Goal: Task Accomplishment & Management: Complete application form

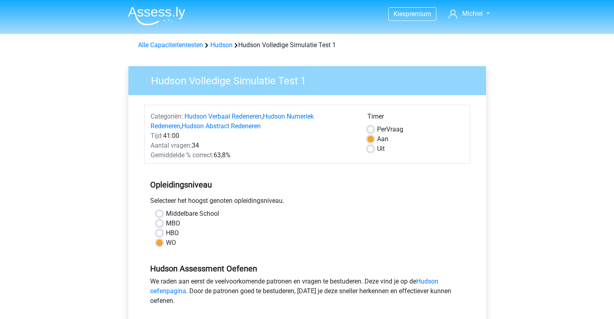
scroll to position [194, 0]
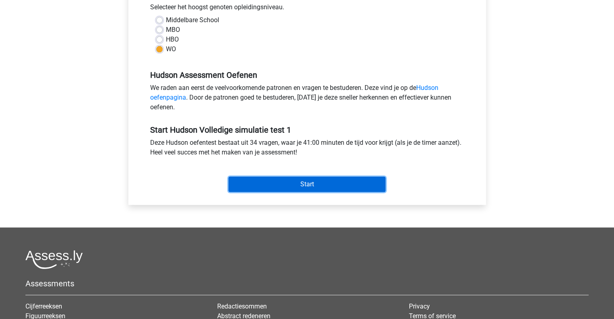
click at [302, 182] on input "Start" at bounding box center [307, 184] width 157 height 15
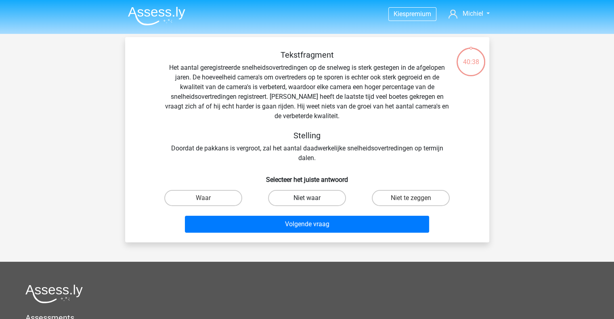
click at [307, 195] on label "Niet waar" at bounding box center [307, 198] width 78 height 16
click at [307, 198] on input "Niet waar" at bounding box center [309, 200] width 5 height 5
radio input "true"
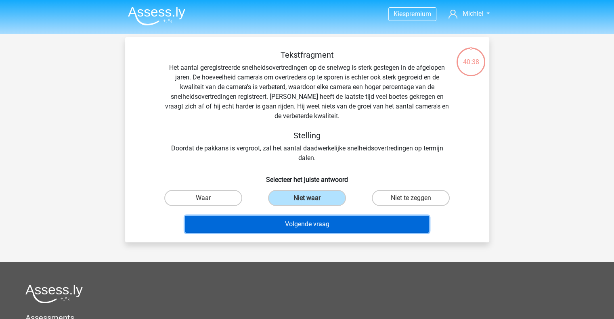
click at [307, 223] on button "Volgende vraag" at bounding box center [307, 224] width 244 height 17
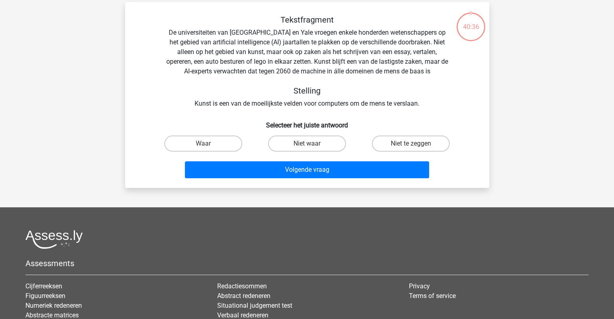
scroll to position [37, 0]
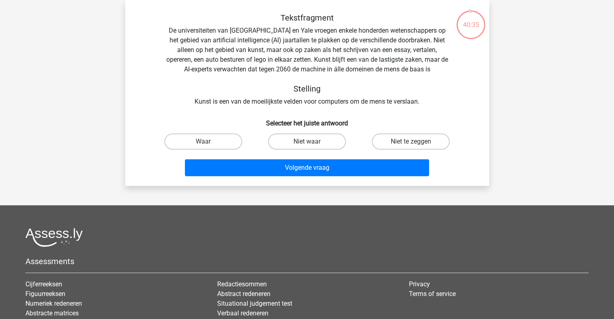
click at [139, 192] on div "Kies premium [GEOGRAPHIC_DATA] [EMAIL_ADDRESS][DOMAIN_NAME]" at bounding box center [307, 191] width 614 height 456
click at [187, 144] on label "Waar" at bounding box center [203, 142] width 78 height 16
click at [203, 144] on input "Waar" at bounding box center [205, 144] width 5 height 5
radio input "true"
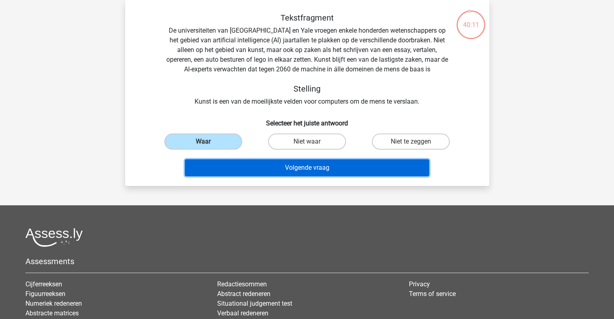
click at [248, 172] on button "Volgende vraag" at bounding box center [307, 168] width 244 height 17
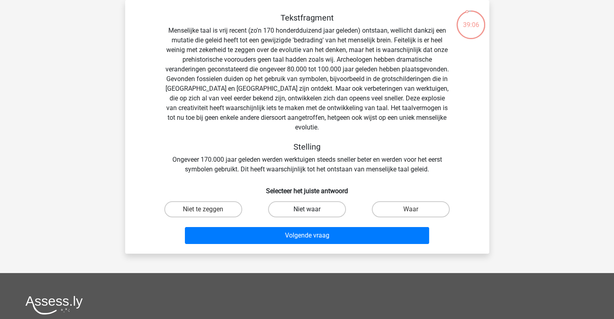
click at [298, 202] on label "Niet waar" at bounding box center [307, 210] width 78 height 16
click at [307, 210] on input "Niet waar" at bounding box center [309, 212] width 5 height 5
radio input "true"
click at [265, 235] on div "Volgende vraag" at bounding box center [307, 237] width 312 height 20
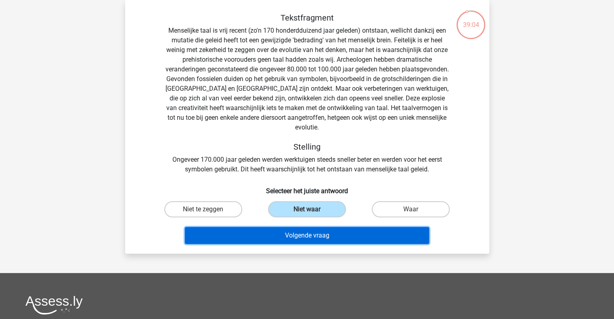
click at [255, 227] on button "Volgende vraag" at bounding box center [307, 235] width 244 height 17
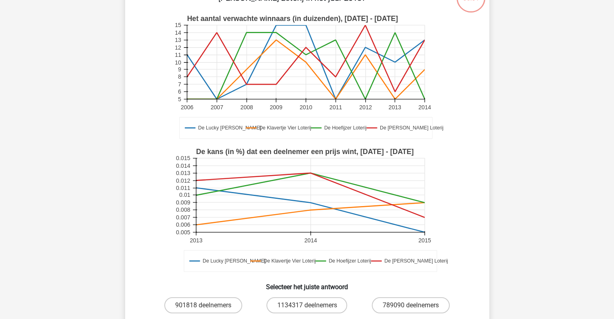
scroll to position [65, 0]
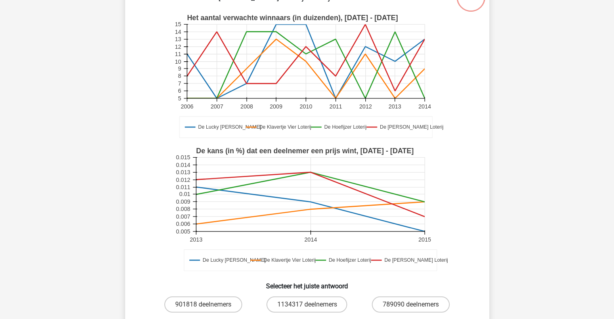
click at [582, 104] on div "Kies premium [GEOGRAPHIC_DATA] [EMAIL_ADDRESS][DOMAIN_NAME]" at bounding box center [307, 269] width 614 height 669
click at [487, 42] on div "Wat is het gemiddelde van het aantal deelnemers in De Lucky [PERSON_NAME] en De…" at bounding box center [307, 172] width 364 height 399
click at [142, 168] on div "De Lucky [PERSON_NAME] De Klavertje Vier Loterij De Hoefijzer [PERSON_NAME] Lot…" at bounding box center [307, 209] width 338 height 133
click at [145, 209] on icon "De Lucky [PERSON_NAME] De Klavertje Vier Loterij De Hoefijzer [PERSON_NAME] Lot…" at bounding box center [308, 209] width 326 height 133
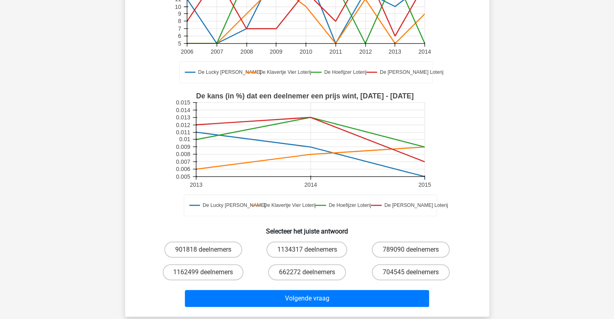
scroll to position [129, 0]
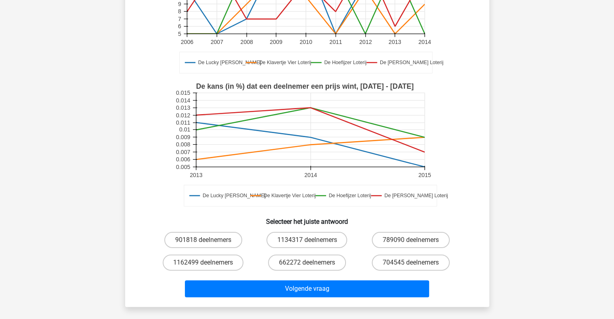
click at [114, 113] on div "Kies premium [GEOGRAPHIC_DATA] [EMAIL_ADDRESS][DOMAIN_NAME]" at bounding box center [307, 205] width 614 height 669
click at [397, 265] on label "704545 deelnemers" at bounding box center [411, 263] width 78 height 16
click at [411, 265] on input "704545 deelnemers" at bounding box center [413, 265] width 5 height 5
radio input "true"
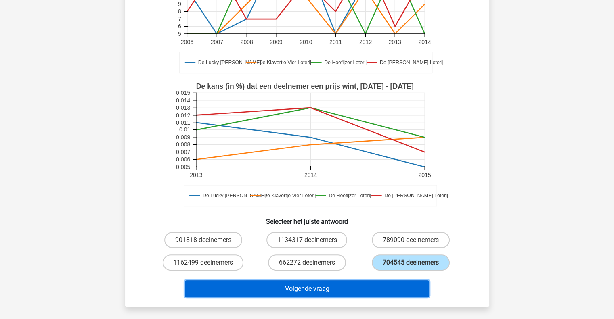
click at [362, 282] on button "Volgende vraag" at bounding box center [307, 289] width 244 height 17
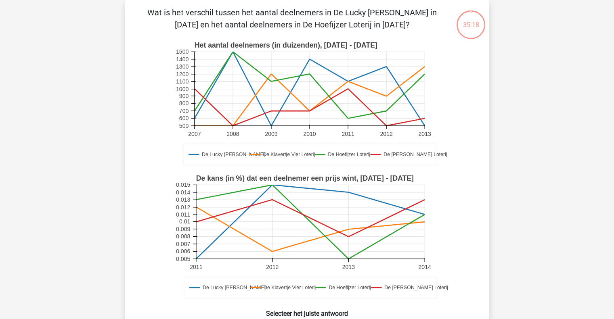
click at [456, 166] on icon "De Lucky [PERSON_NAME] De Klavertje Vier Loterij De Hoefijzer Loterij De Guus G…" at bounding box center [308, 103] width 326 height 133
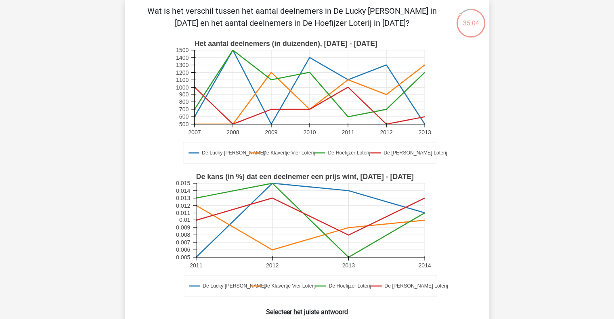
scroll to position [37, 0]
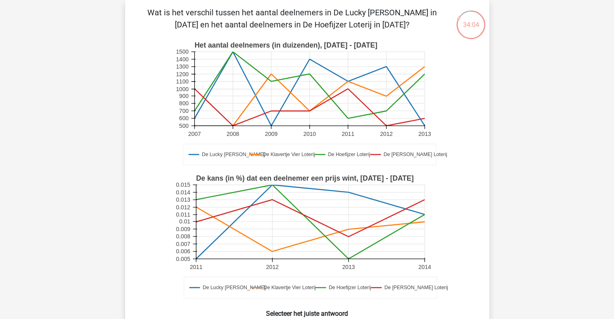
click at [515, 128] on div "Kies premium [GEOGRAPHIC_DATA] [EMAIL_ADDRESS][DOMAIN_NAME]" at bounding box center [307, 297] width 614 height 669
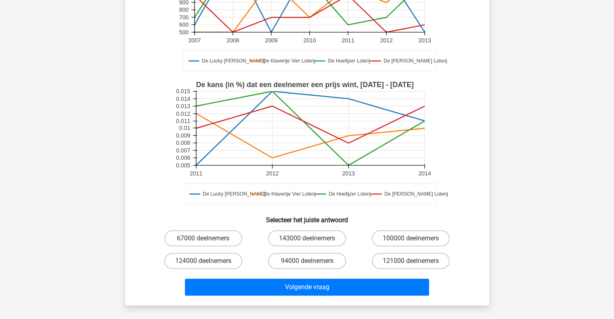
scroll to position [150, 0]
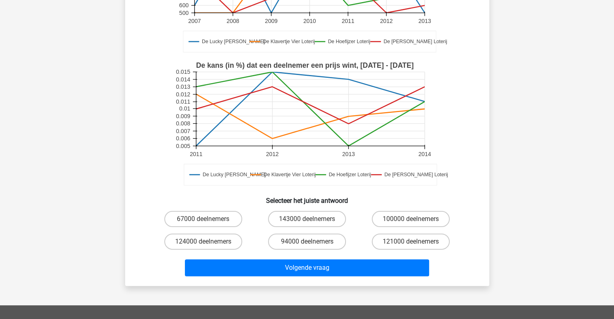
click at [536, 193] on div "Kies premium [GEOGRAPHIC_DATA] [EMAIL_ADDRESS][DOMAIN_NAME]" at bounding box center [307, 184] width 614 height 669
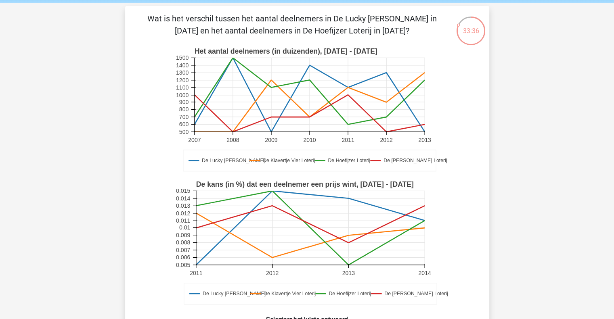
scroll to position [32, 0]
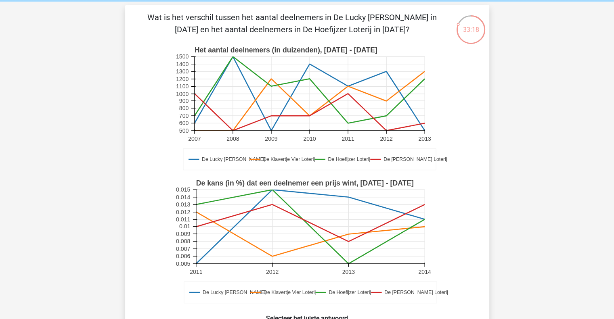
click at [534, 212] on div "Kies premium [GEOGRAPHIC_DATA] [EMAIL_ADDRESS][DOMAIN_NAME]" at bounding box center [307, 302] width 614 height 669
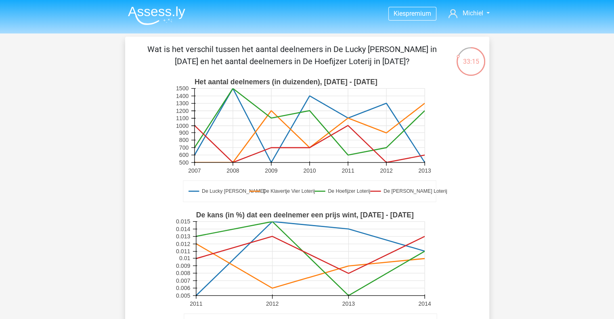
scroll to position [0, 0]
click at [189, 156] on rect at bounding box center [307, 141] width 267 height 133
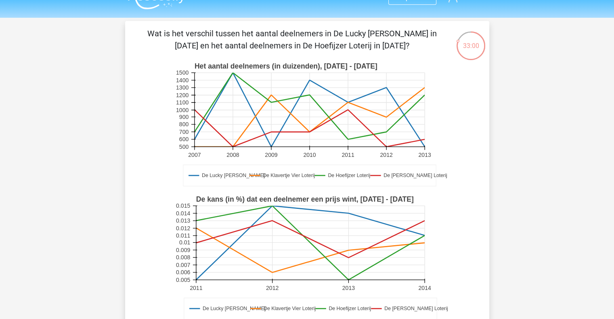
scroll to position [32, 0]
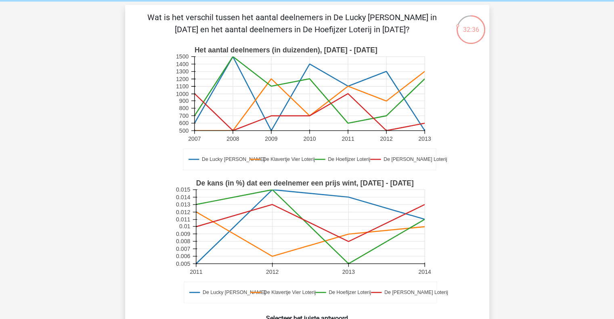
click at [85, 186] on div "Kies premium [GEOGRAPHIC_DATA] [EMAIL_ADDRESS][DOMAIN_NAME]" at bounding box center [307, 302] width 614 height 669
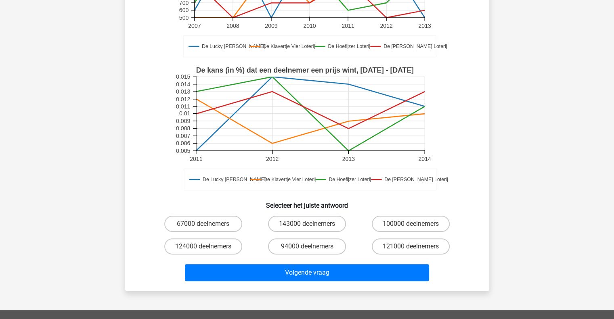
scroll to position [129, 0]
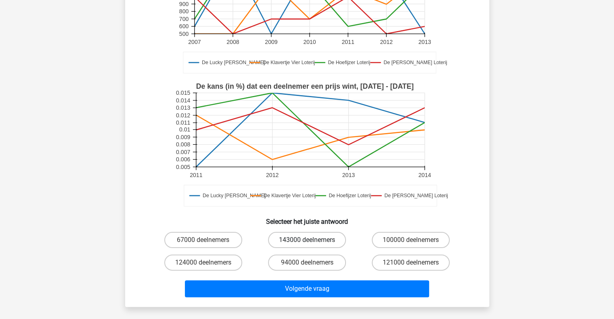
click at [292, 244] on label "143000 deelnemers" at bounding box center [307, 240] width 78 height 16
click at [307, 244] on input "143000 deelnemers" at bounding box center [309, 242] width 5 height 5
radio input "true"
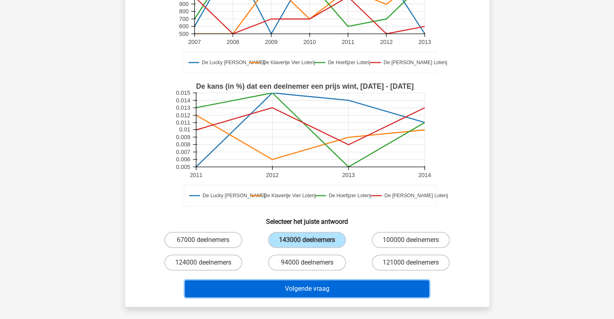
click at [294, 281] on button "Volgende vraag" at bounding box center [307, 289] width 244 height 17
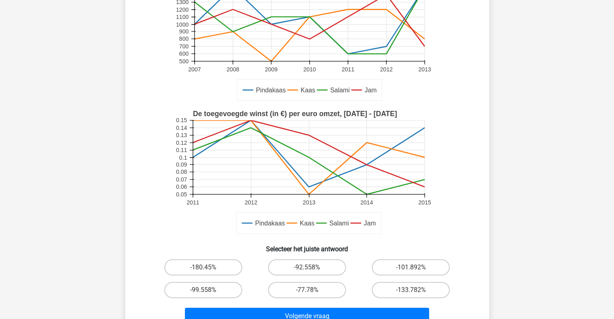
scroll to position [118, 0]
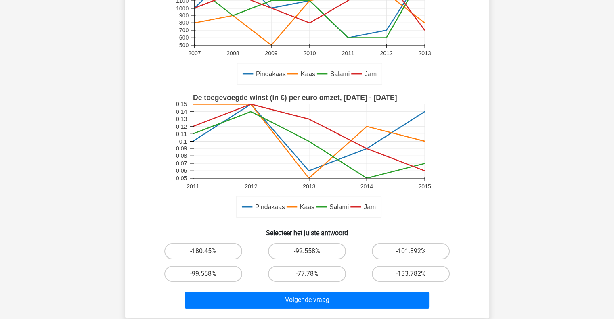
click at [103, 227] on div "Kies premium [GEOGRAPHIC_DATA] [EMAIL_ADDRESS][DOMAIN_NAME]" at bounding box center [307, 216] width 614 height 669
click at [406, 278] on label "-133.782%" at bounding box center [411, 274] width 78 height 16
click at [411, 278] on input "-133.782%" at bounding box center [413, 276] width 5 height 5
radio input "true"
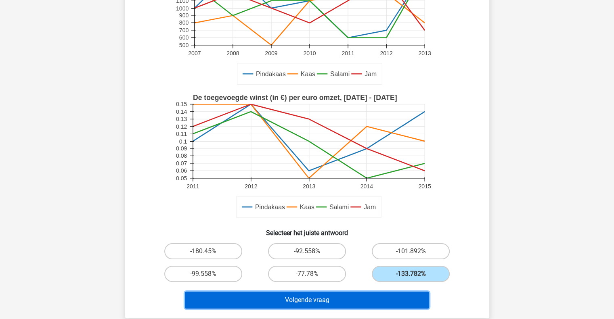
click at [338, 300] on button "Volgende vraag" at bounding box center [307, 300] width 244 height 17
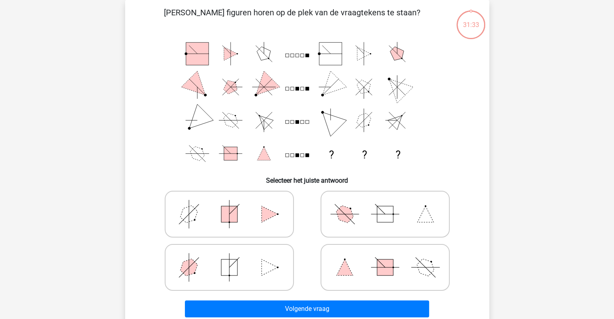
scroll to position [37, 0]
click at [256, 266] on icon at bounding box center [229, 268] width 121 height 40
click at [235, 258] on input "radio" at bounding box center [231, 254] width 5 height 5
radio input "true"
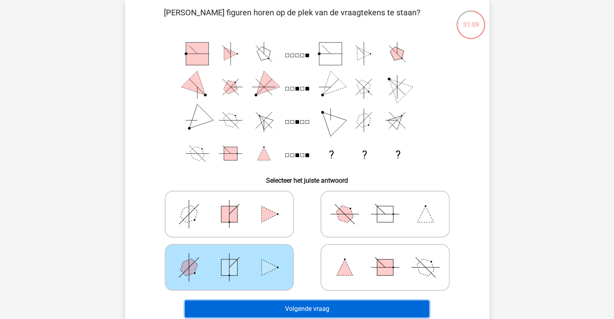
click at [304, 303] on button "Volgende vraag" at bounding box center [307, 309] width 244 height 17
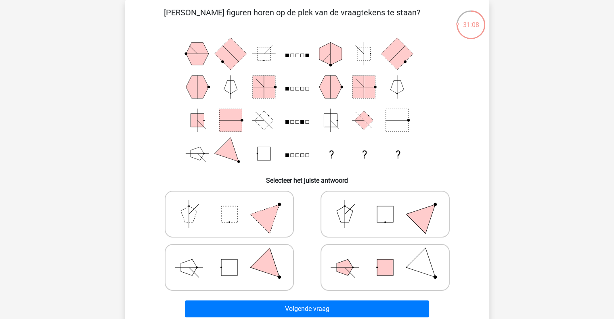
click at [134, 158] on div "[PERSON_NAME] figuren horen op de plek van de vraagtekens te staan? ? ? ? Selec…" at bounding box center [307, 163] width 358 height 315
click at [237, 271] on icon at bounding box center [229, 268] width 121 height 40
click at [235, 258] on input "radio" at bounding box center [231, 254] width 5 height 5
radio input "true"
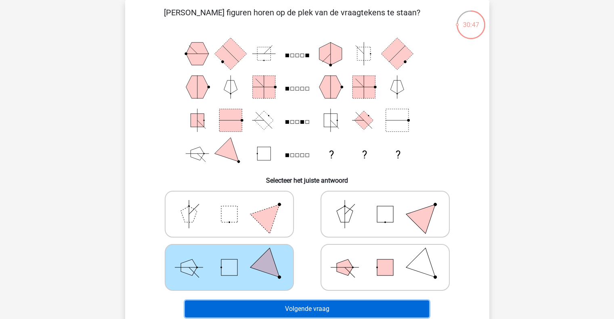
click at [256, 309] on button "Volgende vraag" at bounding box center [307, 309] width 244 height 17
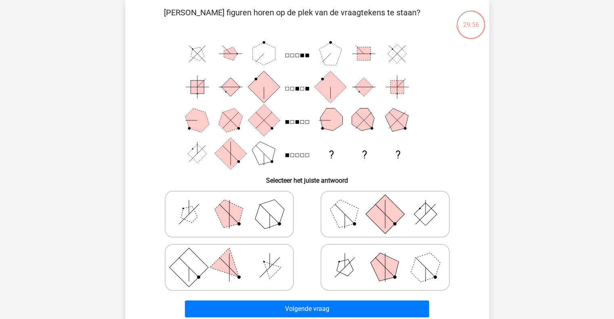
click at [249, 221] on icon at bounding box center [229, 214] width 121 height 40
click at [235, 204] on input "radio" at bounding box center [231, 201] width 5 height 5
radio input "true"
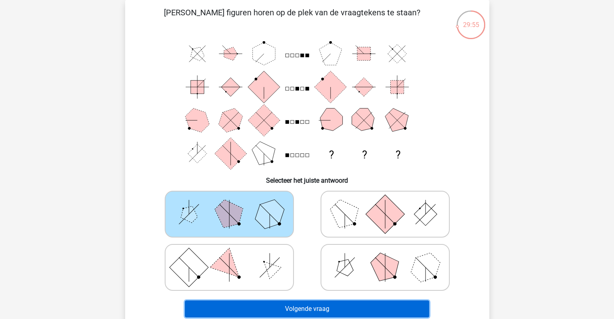
click at [281, 303] on button "Volgende vraag" at bounding box center [307, 309] width 244 height 17
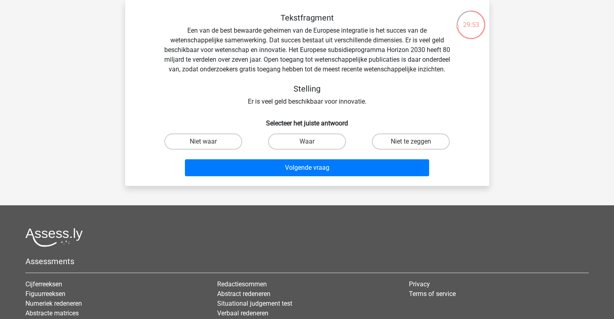
click at [204, 107] on div "Tekstfragment Een van de best bewaarde geheimen van de Europese integratie is h…" at bounding box center [307, 60] width 338 height 94
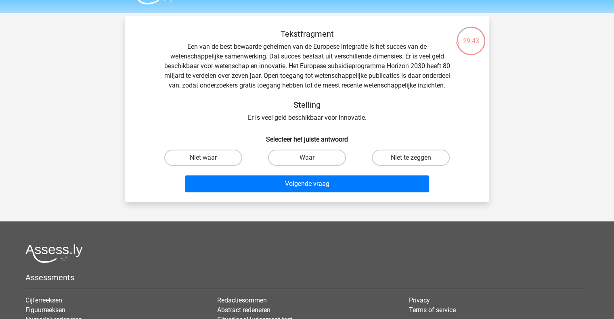
scroll to position [5, 0]
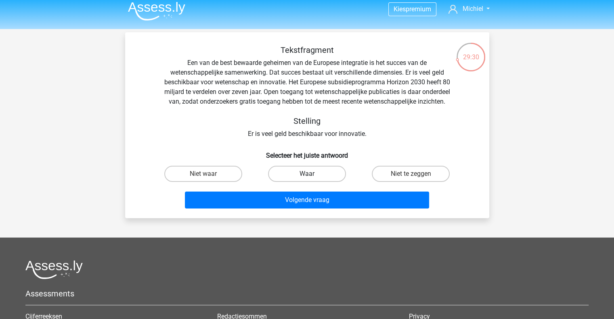
click at [290, 182] on label "Waar" at bounding box center [307, 174] width 78 height 16
click at [307, 179] on input "Waar" at bounding box center [309, 176] width 5 height 5
radio input "true"
click at [270, 200] on div "Volgende vraag" at bounding box center [307, 198] width 338 height 27
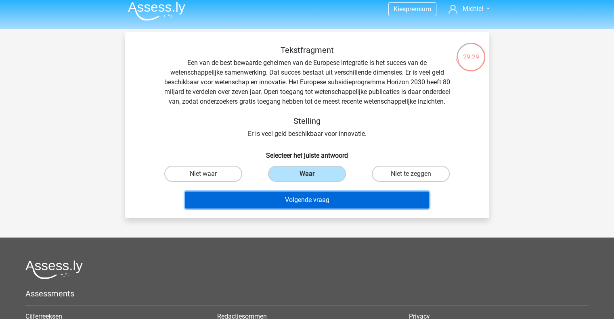
click at [263, 207] on button "Volgende vraag" at bounding box center [307, 200] width 244 height 17
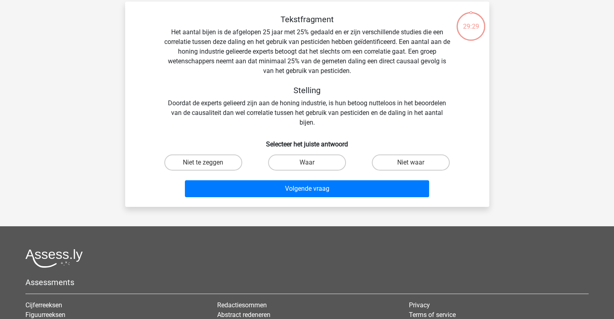
scroll to position [37, 0]
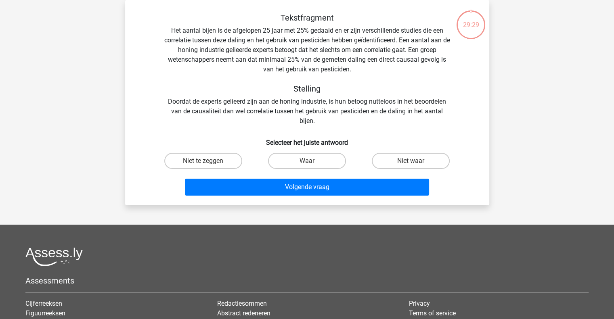
click at [229, 90] on h5 "Stelling" at bounding box center [307, 89] width 287 height 10
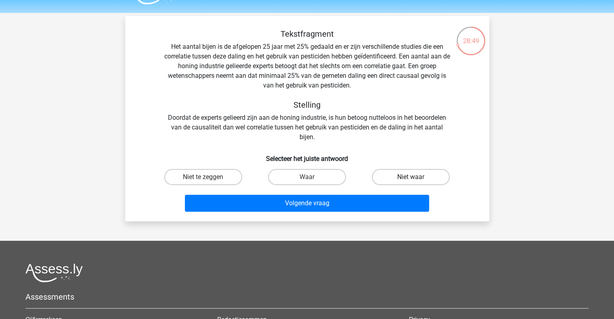
click at [380, 174] on label "Niet waar" at bounding box center [411, 177] width 78 height 16
click at [411, 177] on input "Niet waar" at bounding box center [413, 179] width 5 height 5
radio input "true"
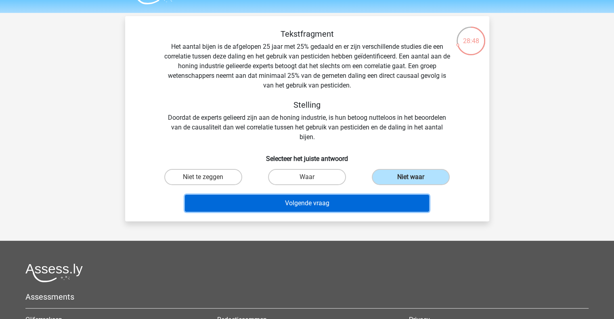
click at [328, 209] on button "Volgende vraag" at bounding box center [307, 203] width 244 height 17
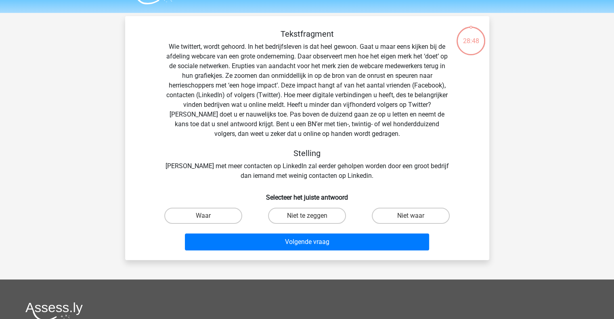
scroll to position [37, 0]
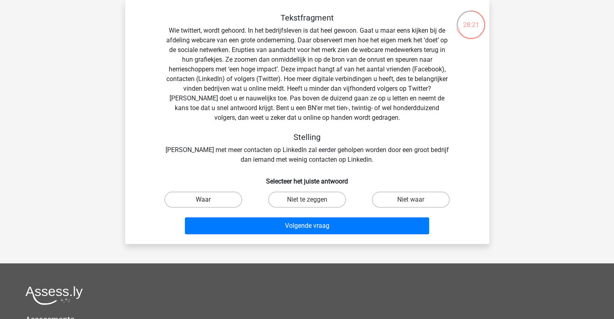
click at [213, 195] on label "Waar" at bounding box center [203, 200] width 78 height 16
click at [208, 200] on input "Waar" at bounding box center [205, 202] width 5 height 5
radio input "true"
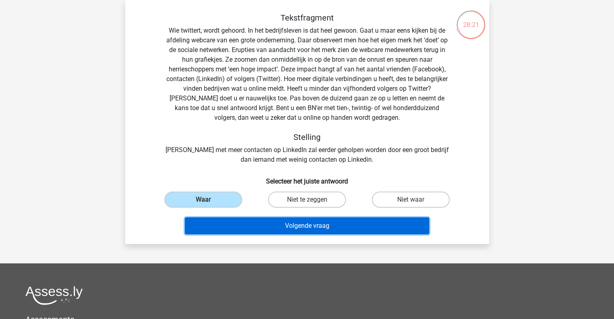
click at [245, 231] on button "Volgende vraag" at bounding box center [307, 226] width 244 height 17
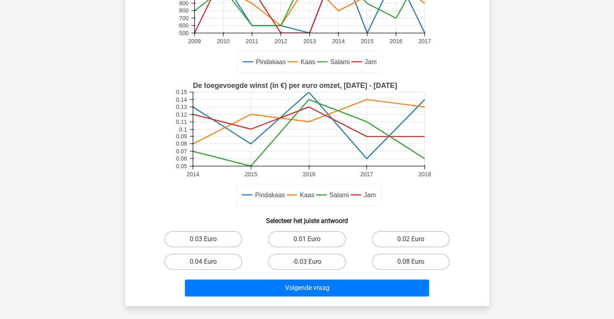
scroll to position [183, 0]
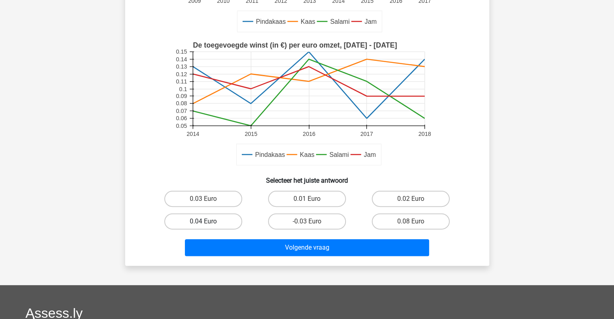
click at [215, 218] on label "0.04 Euro" at bounding box center [203, 222] width 78 height 16
click at [208, 222] on input "0.04 Euro" at bounding box center [205, 224] width 5 height 5
radio input "true"
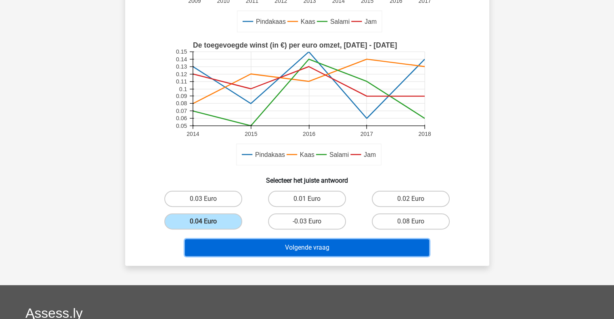
click at [271, 253] on button "Volgende vraag" at bounding box center [307, 247] width 244 height 17
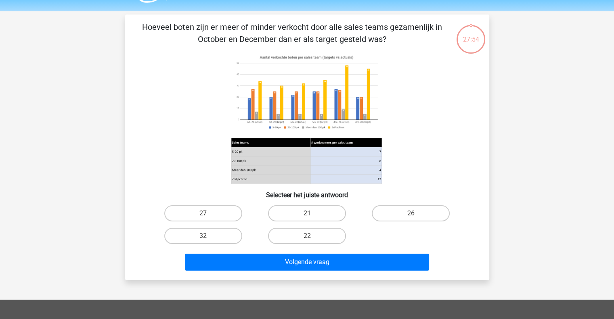
scroll to position [21, 0]
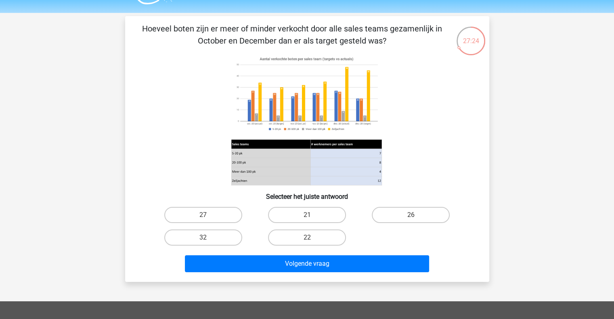
click at [332, 135] on icon at bounding box center [308, 119] width 326 height 133
click at [315, 118] on image at bounding box center [306, 94] width 151 height 82
click at [216, 218] on label "27" at bounding box center [203, 215] width 78 height 16
click at [208, 218] on input "27" at bounding box center [205, 217] width 5 height 5
radio input "true"
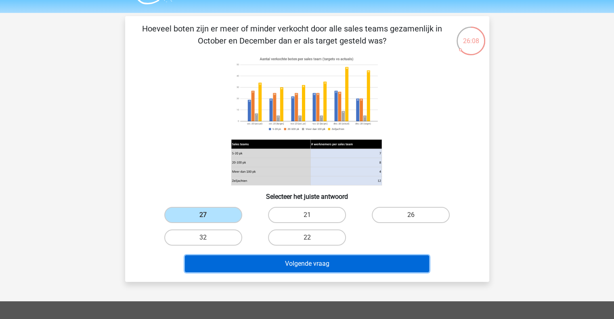
click at [269, 264] on button "Volgende vraag" at bounding box center [307, 264] width 244 height 17
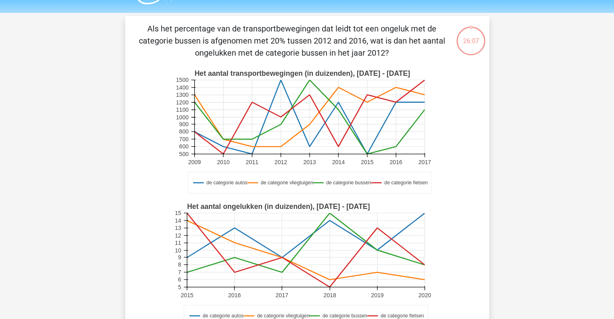
scroll to position [37, 0]
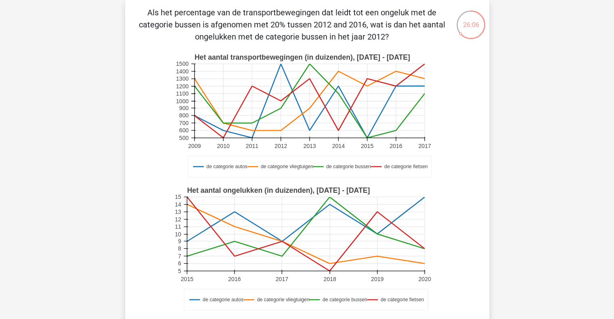
click at [158, 161] on icon "de categorie autos de categorie vliegtuigen de categorie bussen de categorie fi…" at bounding box center [308, 115] width 326 height 133
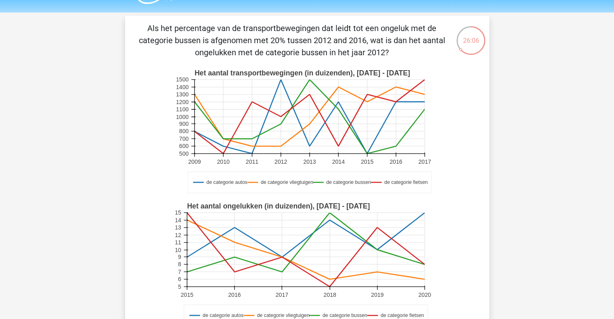
scroll to position [21, 0]
click at [158, 161] on icon "de categorie autos de categorie vliegtuigen de categorie bussen de categorie fi…" at bounding box center [308, 131] width 326 height 133
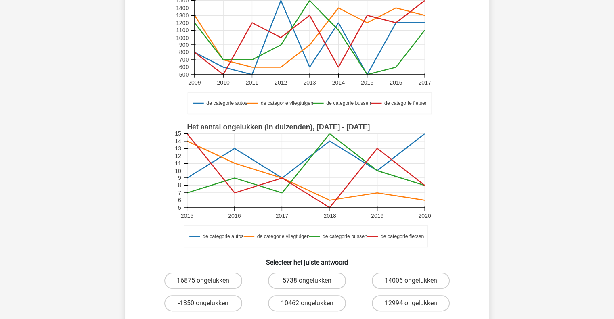
scroll to position [102, 0]
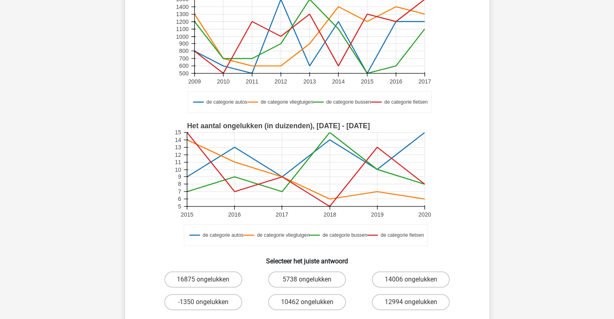
click at [131, 200] on div "Als het percentage van de transportbewegingen dat leidt tot een ongeluk met de …" at bounding box center [307, 141] width 358 height 399
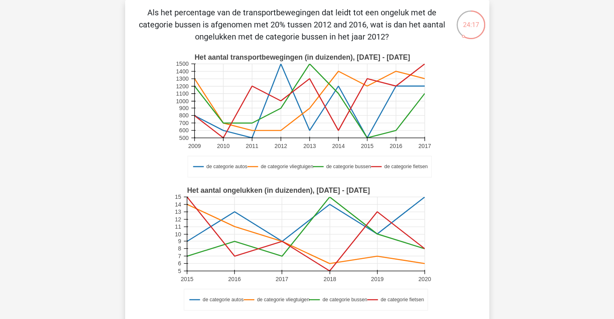
scroll to position [53, 0]
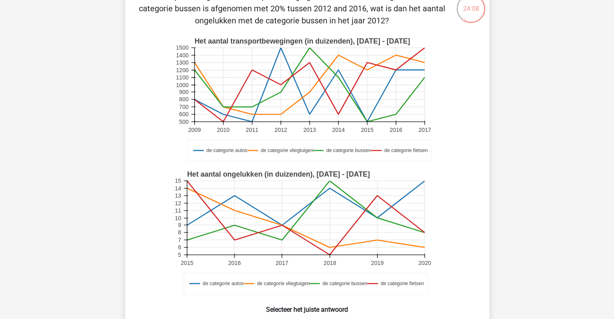
click at [154, 262] on icon "de categorie autos de categorie vliegtuigen de categorie bussen de categorie fi…" at bounding box center [308, 232] width 326 height 133
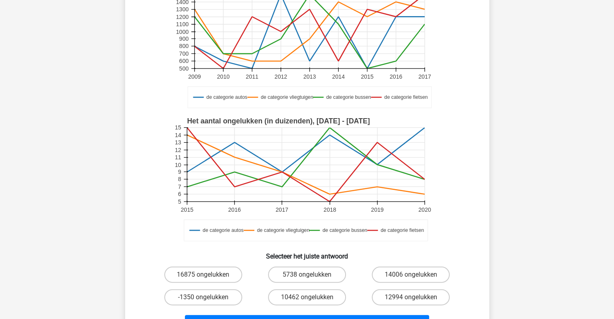
scroll to position [118, 0]
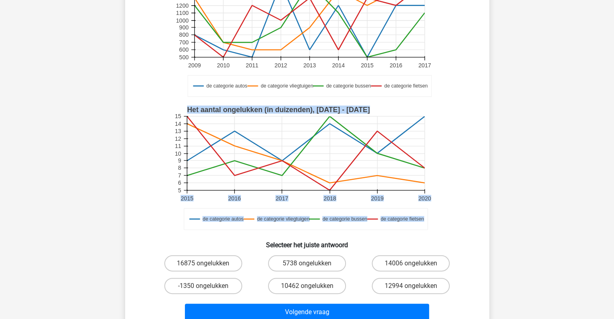
drag, startPoint x: 233, startPoint y: 162, endPoint x: 186, endPoint y: 158, distance: 47.0
click at [186, 158] on g "de categorie autos de categorie vliegtuigen de categorie bussen de categorie fi…" at bounding box center [307, 168] width 267 height 133
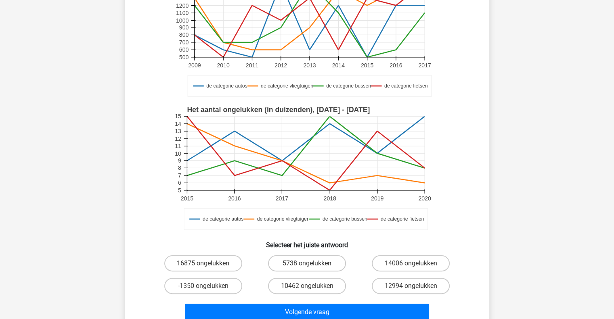
click at [186, 158] on rect at bounding box center [307, 168] width 267 height 133
click at [357, 248] on h6 "Selecteer het juiste antwoord" at bounding box center [307, 242] width 338 height 14
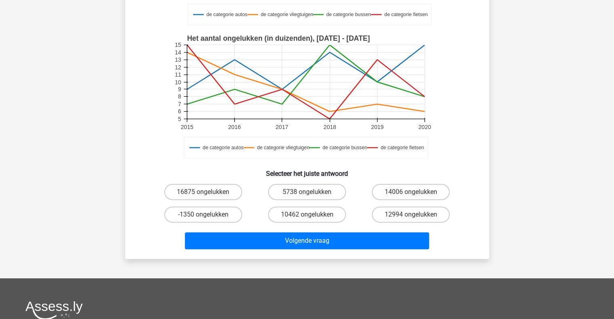
scroll to position [199, 0]
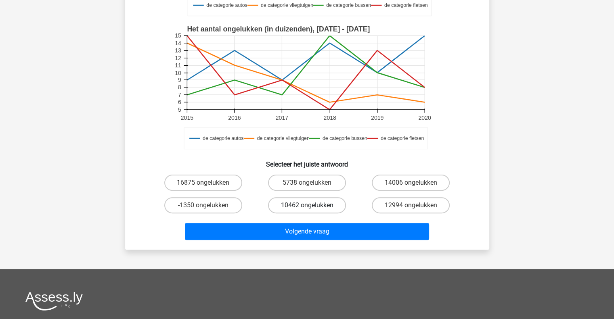
click at [325, 202] on label "10462 ongelukken" at bounding box center [307, 205] width 78 height 16
click at [312, 206] on input "10462 ongelukken" at bounding box center [309, 208] width 5 height 5
radio input "true"
click at [317, 221] on div "Volgende vraag" at bounding box center [307, 230] width 338 height 27
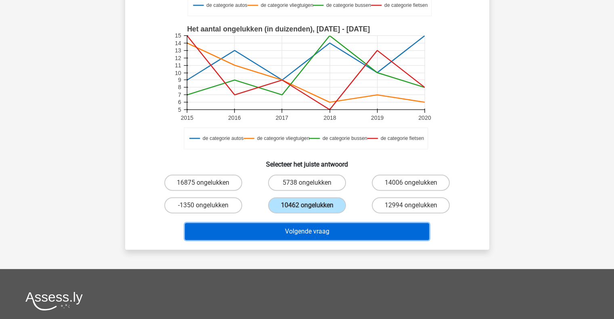
click at [307, 229] on button "Volgende vraag" at bounding box center [307, 231] width 244 height 17
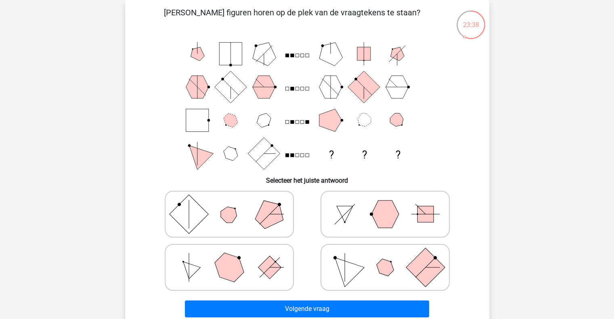
click at [163, 155] on icon "? ? ?" at bounding box center [308, 103] width 326 height 133
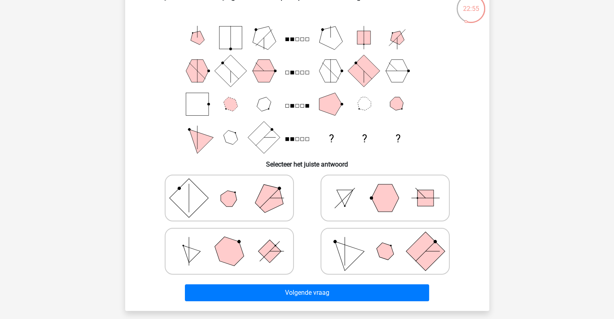
click at [216, 212] on icon at bounding box center [229, 198] width 121 height 40
click at [229, 188] on input "radio" at bounding box center [231, 185] width 5 height 5
radio input "true"
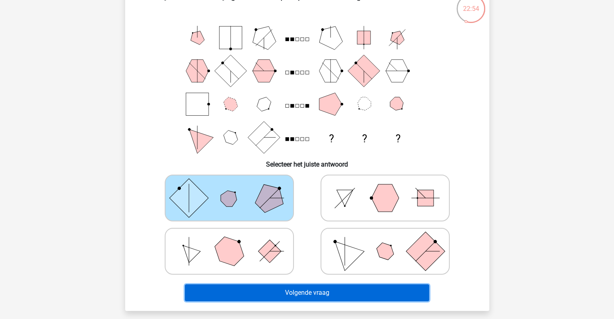
click at [273, 294] on button "Volgende vraag" at bounding box center [307, 293] width 244 height 17
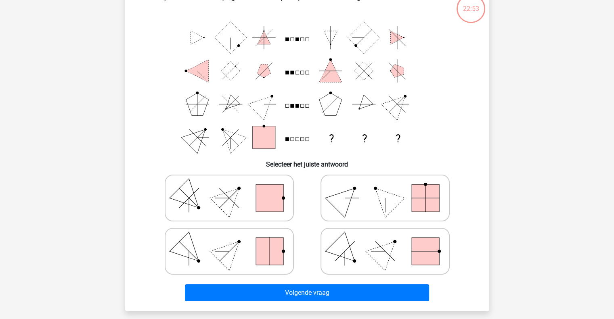
scroll to position [37, 0]
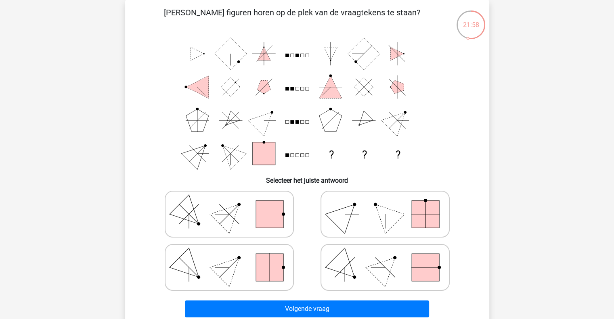
click at [251, 271] on icon at bounding box center [229, 268] width 121 height 40
click at [235, 258] on input "radio" at bounding box center [231, 254] width 5 height 5
radio input "true"
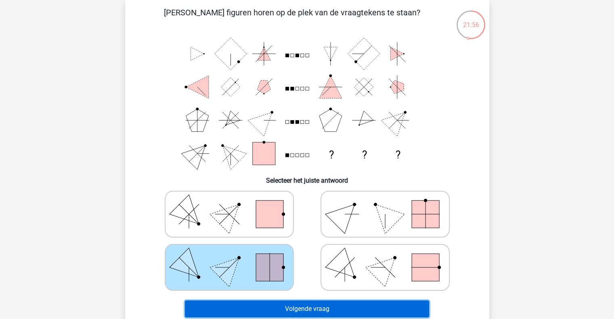
click at [286, 305] on button "Volgende vraag" at bounding box center [307, 309] width 244 height 17
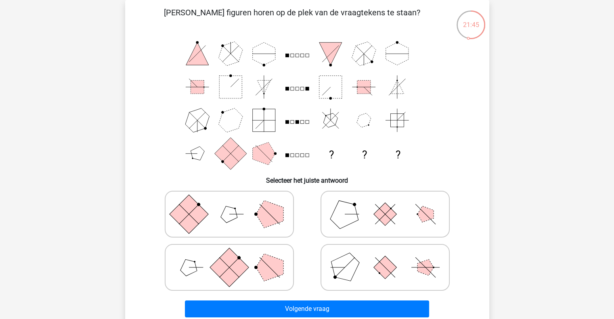
click at [228, 271] on rect at bounding box center [229, 267] width 39 height 39
click at [229, 258] on input "radio" at bounding box center [231, 254] width 5 height 5
radio input "true"
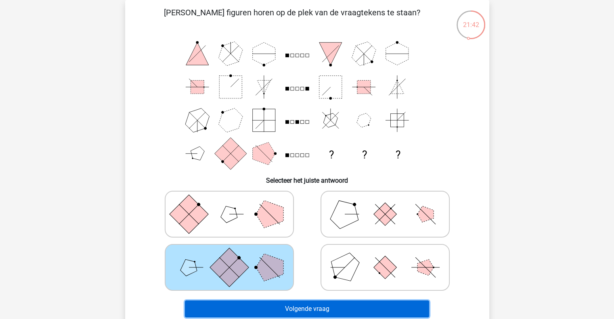
click at [255, 311] on button "Volgende vraag" at bounding box center [307, 309] width 244 height 17
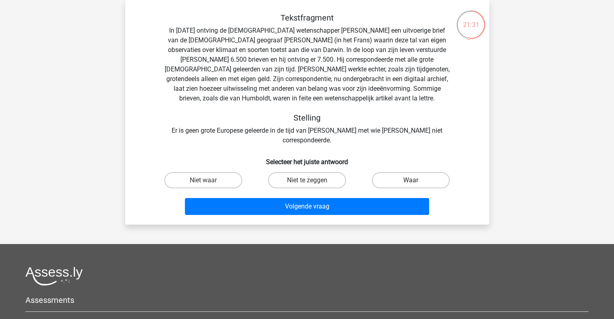
click at [386, 172] on label "Waar" at bounding box center [411, 180] width 78 height 16
click at [411, 181] on input "Waar" at bounding box center [413, 183] width 5 height 5
radio input "true"
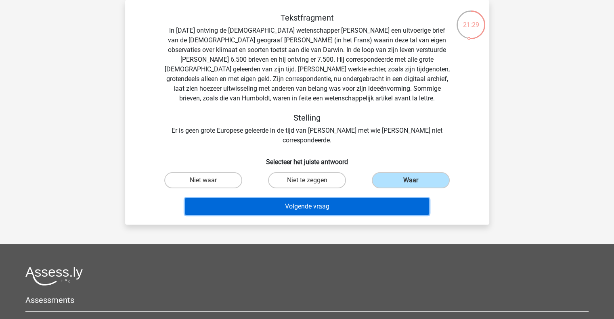
click at [320, 203] on button "Volgende vraag" at bounding box center [307, 206] width 244 height 17
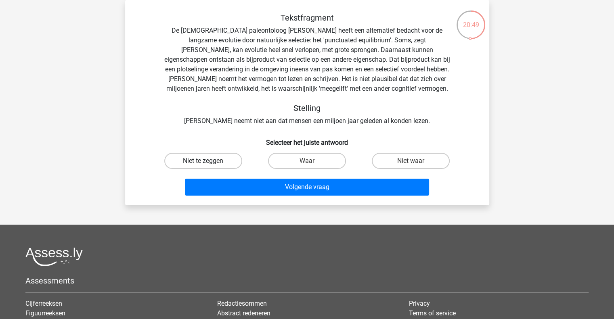
click at [209, 161] on label "Niet te zeggen" at bounding box center [203, 161] width 78 height 16
click at [208, 161] on input "Niet te zeggen" at bounding box center [205, 163] width 5 height 5
radio input "true"
click at [240, 198] on div "Volgende vraag" at bounding box center [307, 189] width 312 height 20
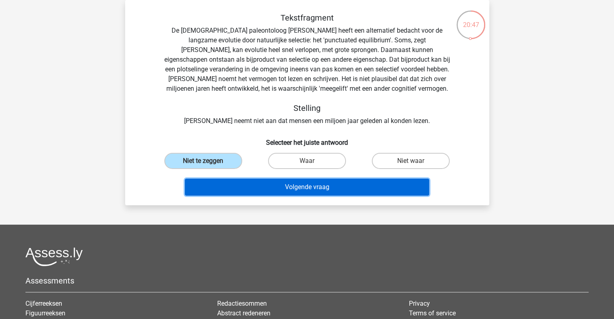
click at [249, 193] on button "Volgende vraag" at bounding box center [307, 187] width 244 height 17
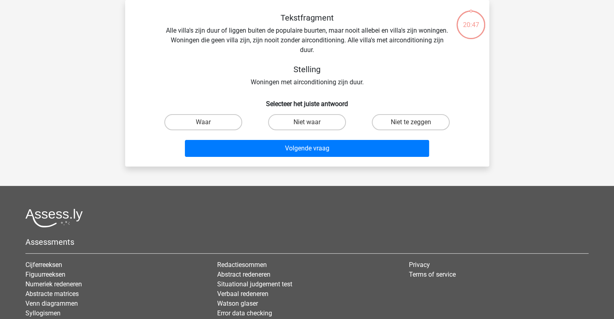
click at [254, 199] on footer "Assessments Cijferreeksen Figuurreeksen Numeriek redeneren Abstracte matrices V…" at bounding box center [307, 292] width 614 height 213
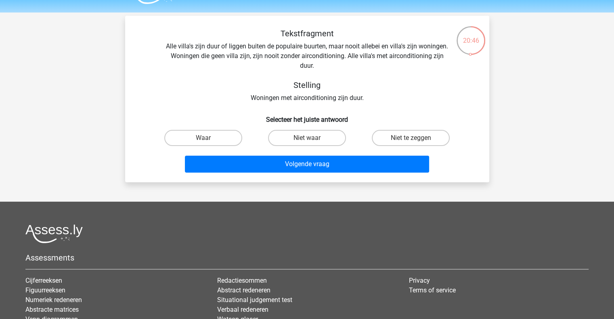
scroll to position [21, 0]
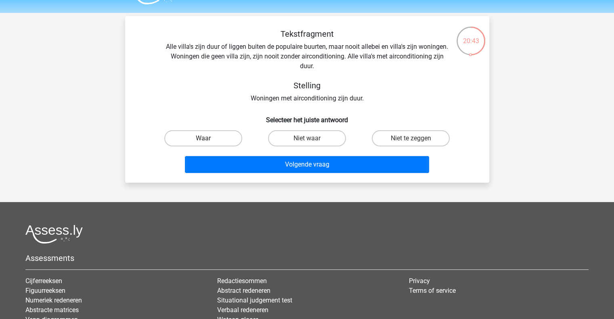
click at [227, 140] on label "Waar" at bounding box center [203, 138] width 78 height 16
click at [208, 140] on input "Waar" at bounding box center [205, 141] width 5 height 5
radio input "true"
click at [244, 155] on div "Volgende vraag" at bounding box center [307, 163] width 338 height 27
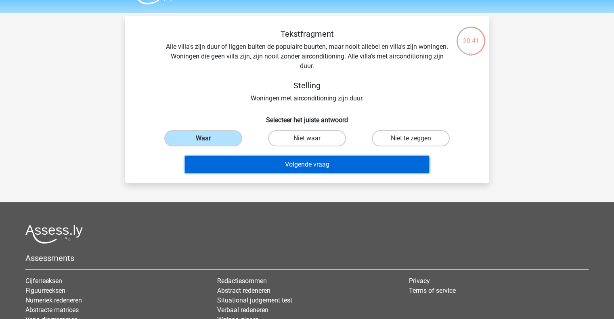
click at [244, 163] on button "Volgende vraag" at bounding box center [307, 164] width 244 height 17
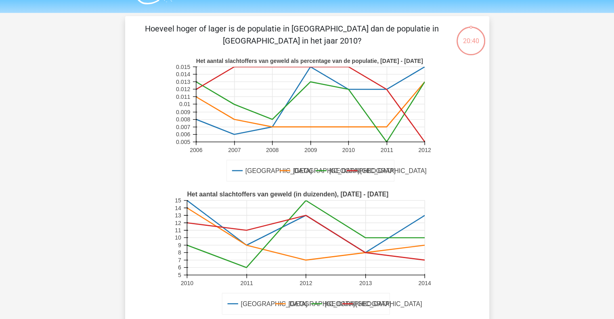
scroll to position [37, 0]
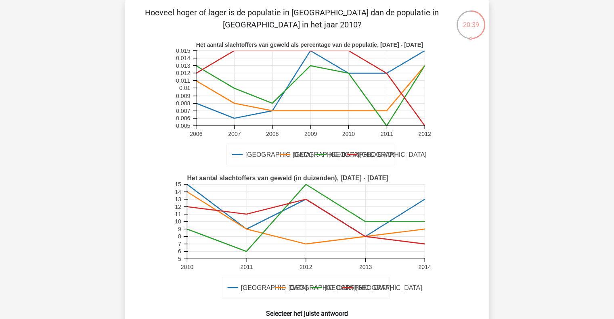
click at [195, 155] on rect at bounding box center [307, 104] width 267 height 133
click at [348, 112] on rect at bounding box center [310, 88] width 229 height 75
click at [552, 131] on div "Kies premium [GEOGRAPHIC_DATA] [EMAIL_ADDRESS][DOMAIN_NAME]" at bounding box center [307, 297] width 614 height 669
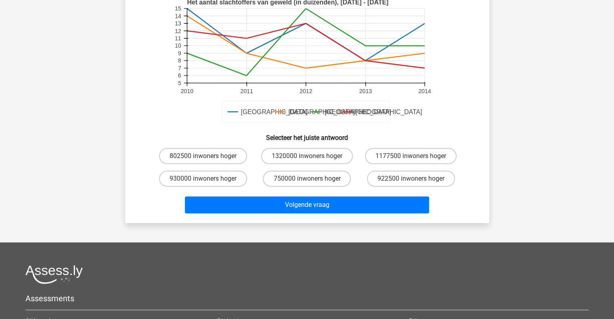
scroll to position [199, 0]
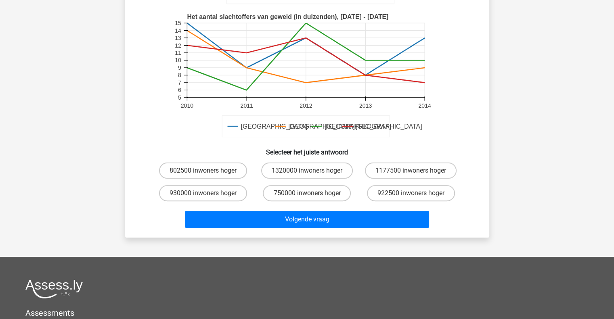
click at [103, 200] on div "Kies premium [GEOGRAPHIC_DATA] [EMAIL_ADDRESS][DOMAIN_NAME]" at bounding box center [307, 135] width 614 height 669
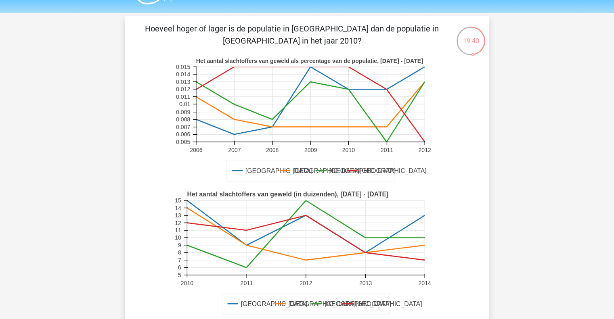
scroll to position [37, 0]
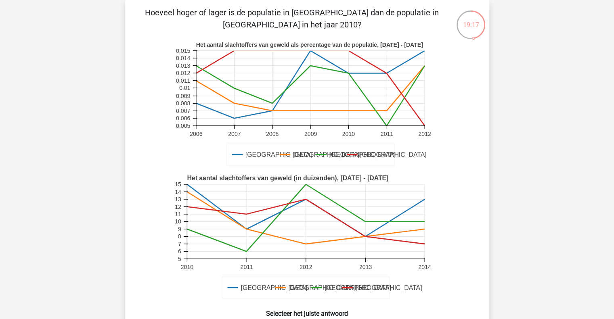
click at [136, 210] on div "Hoeveel hoger of lager is de populatie in [GEOGRAPHIC_DATA] dan de populatie in…" at bounding box center [307, 199] width 358 height 386
click at [131, 190] on div "Hoeveel hoger of lager is de populatie in [GEOGRAPHIC_DATA] dan de populatie in…" at bounding box center [307, 199] width 358 height 386
click at [123, 210] on div "18:56 Vraag 22 van de 34 Categorie: Hudson Volledige simulatie test 1 Amsterdam…" at bounding box center [307, 199] width 377 height 399
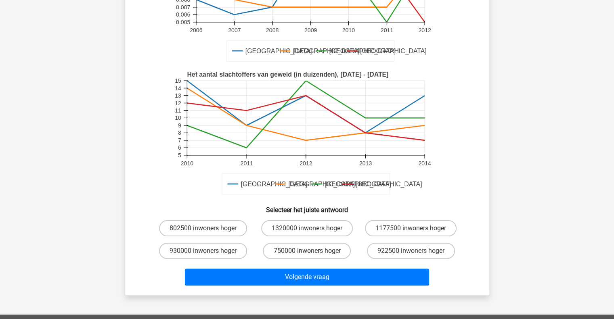
scroll to position [183, 0]
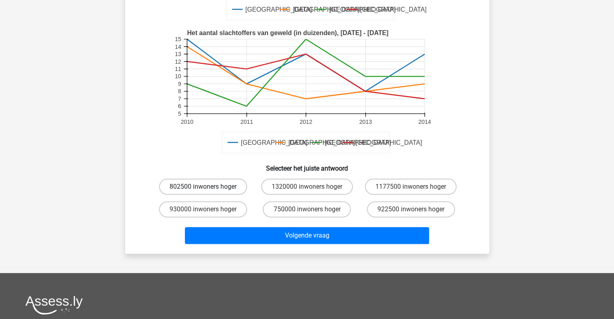
click at [225, 185] on label "802500 inwoners hoger" at bounding box center [203, 187] width 88 height 16
click at [208, 187] on input "802500 inwoners hoger" at bounding box center [205, 189] width 5 height 5
radio input "true"
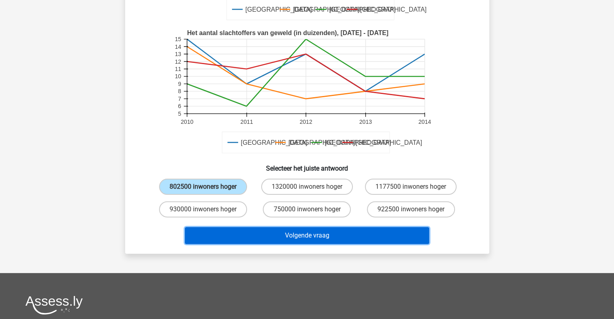
click at [276, 237] on button "Volgende vraag" at bounding box center [307, 235] width 244 height 17
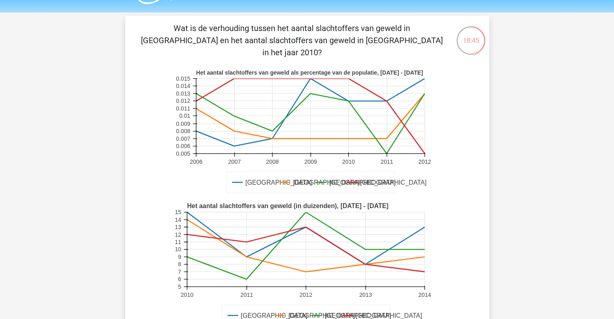
scroll to position [21, 0]
click at [155, 199] on icon "Amsterdam [GEOGRAPHIC_DATA] [GEOGRAPHIC_DATA] [GEOGRAPHIC_DATA] Het aantal slac…" at bounding box center [308, 265] width 326 height 133
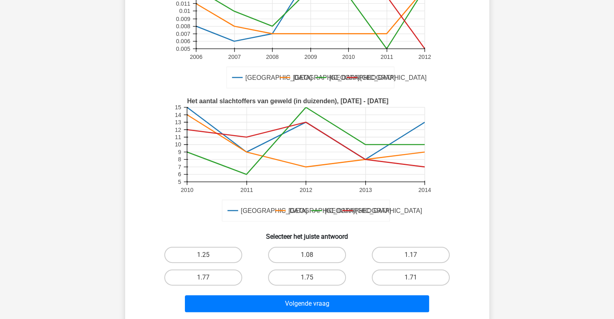
scroll to position [134, 0]
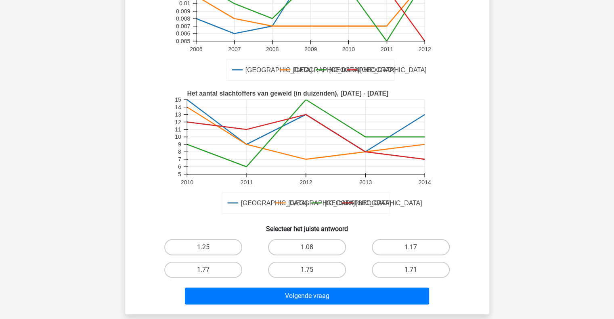
click at [192, 198] on rect at bounding box center [307, 152] width 267 height 133
click at [400, 242] on label "1.17" at bounding box center [411, 247] width 78 height 16
click at [411, 248] on input "1.17" at bounding box center [413, 250] width 5 height 5
radio input "true"
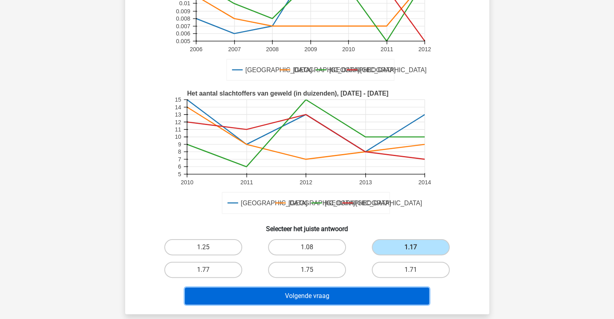
click at [361, 288] on button "Volgende vraag" at bounding box center [307, 296] width 244 height 17
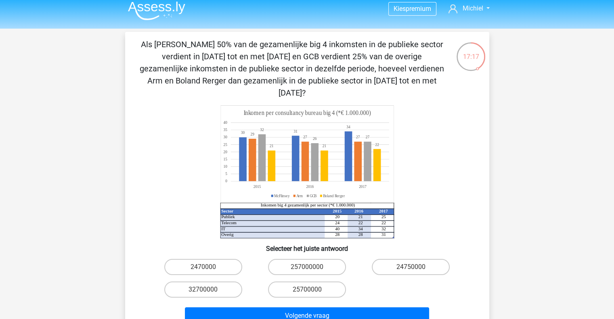
scroll to position [5, 0]
click at [347, 181] on icon at bounding box center [307, 154] width 173 height 97
drag, startPoint x: 347, startPoint y: 181, endPoint x: 283, endPoint y: 130, distance: 82.2
drag, startPoint x: 283, startPoint y: 130, endPoint x: 263, endPoint y: 160, distance: 35.6
drag, startPoint x: 263, startPoint y: 160, endPoint x: 248, endPoint y: 167, distance: 17.2
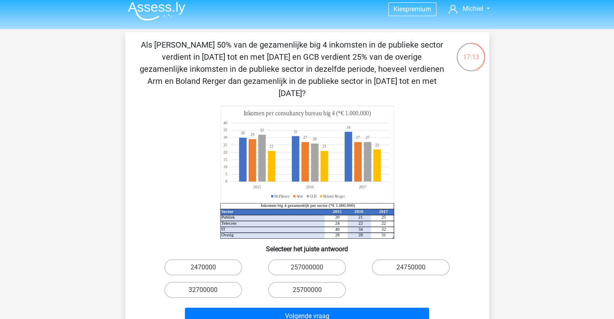
click at [248, 167] on icon at bounding box center [307, 154] width 173 height 97
drag, startPoint x: 271, startPoint y: 145, endPoint x: 209, endPoint y: 132, distance: 63.8
click at [209, 132] on icon "Sector 2015 2016 2017 Publiek 20 21 25 Telecom 24 22 22 IT 40 34 32 Overig 28 2…" at bounding box center [308, 172] width 326 height 133
click at [174, 189] on icon "Sector 2015 2016 2017 Publiek 20 21 25 Telecom 24 22 22 IT 40 34 32 Overig 28 2…" at bounding box center [308, 172] width 326 height 133
click at [145, 188] on icon "Sector 2015 2016 2017 Publiek 20 21 25 Telecom 24 22 22 IT 40 34 32 Overig 28 2…" at bounding box center [308, 172] width 326 height 133
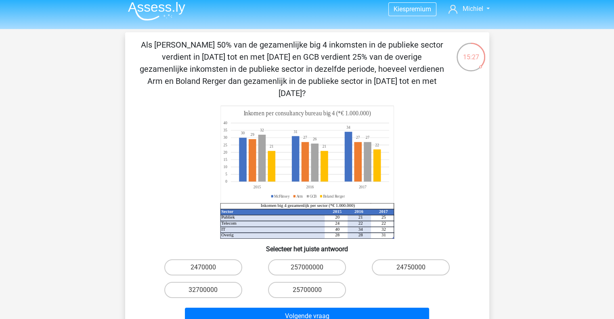
click at [204, 200] on icon "Sector 2015 2016 2017 Publiek 20 21 25 Telecom 24 22 22 IT 40 34 32 Overig 28 2…" at bounding box center [308, 172] width 326 height 133
click at [416, 260] on label "24750000" at bounding box center [411, 268] width 78 height 16
click at [416, 268] on input "24750000" at bounding box center [413, 270] width 5 height 5
radio input "true"
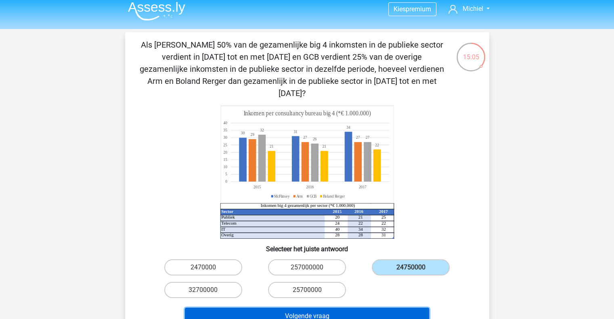
click at [321, 308] on button "Volgende vraag" at bounding box center [307, 316] width 244 height 17
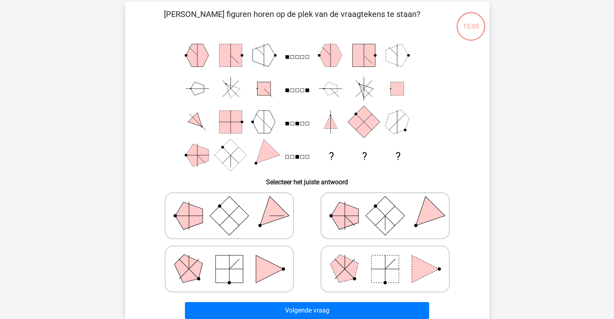
scroll to position [37, 0]
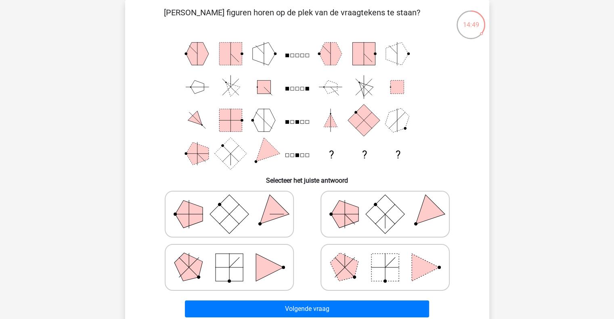
click at [378, 274] on rect at bounding box center [385, 267] width 27 height 27
click at [385, 258] on input "radio" at bounding box center [387, 254] width 5 height 5
radio input "true"
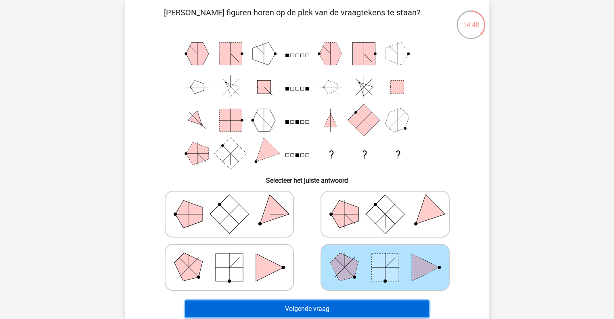
click at [313, 303] on button "Volgende vraag" at bounding box center [307, 309] width 244 height 17
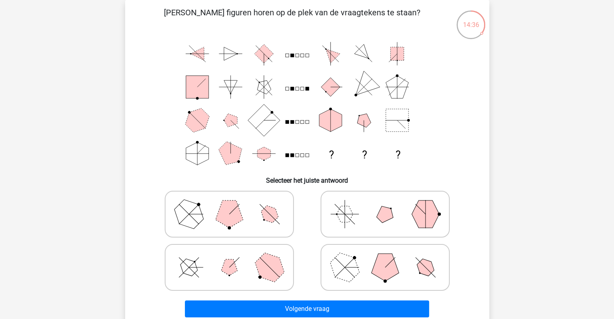
click at [395, 260] on icon at bounding box center [385, 268] width 121 height 40
click at [391, 258] on input "radio" at bounding box center [387, 254] width 5 height 5
radio input "true"
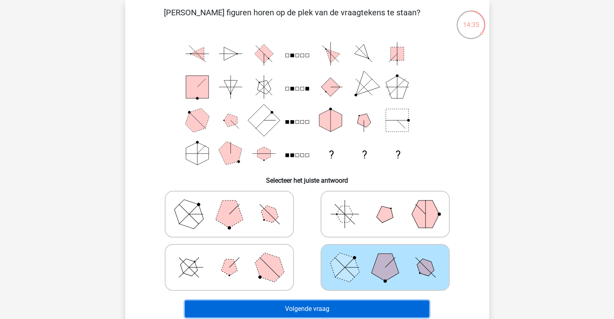
click at [341, 303] on button "Volgende vraag" at bounding box center [307, 309] width 244 height 17
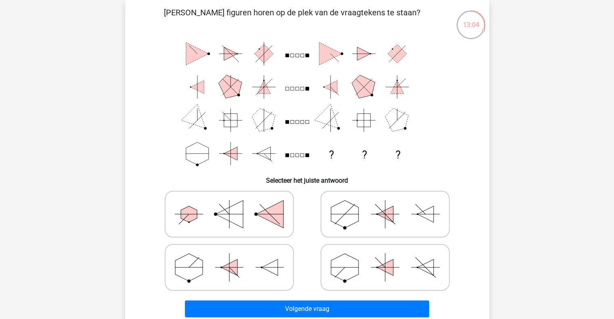
click at [373, 274] on icon at bounding box center [385, 268] width 121 height 40
click at [385, 258] on input "radio" at bounding box center [387, 254] width 5 height 5
radio input "true"
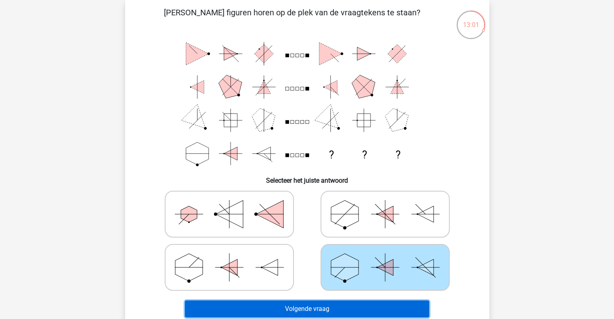
click at [342, 307] on button "Volgende vraag" at bounding box center [307, 309] width 244 height 17
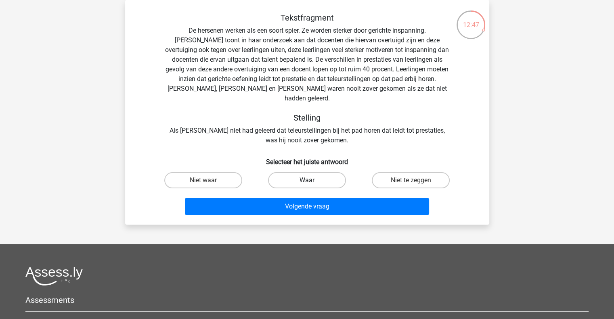
click at [286, 172] on label "Waar" at bounding box center [307, 180] width 78 height 16
click at [307, 181] on input "Waar" at bounding box center [309, 183] width 5 height 5
radio input "true"
click at [291, 172] on label "Waar" at bounding box center [307, 180] width 78 height 16
click at [307, 181] on input "Waar" at bounding box center [309, 183] width 5 height 5
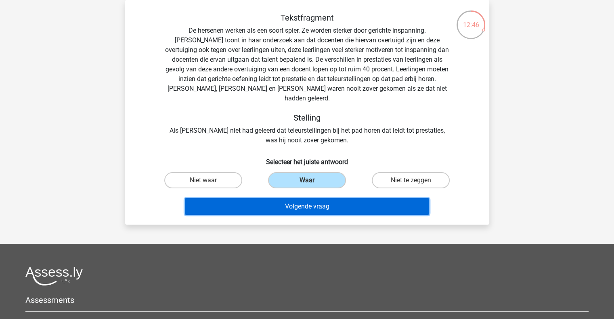
click at [276, 198] on button "Volgende vraag" at bounding box center [307, 206] width 244 height 17
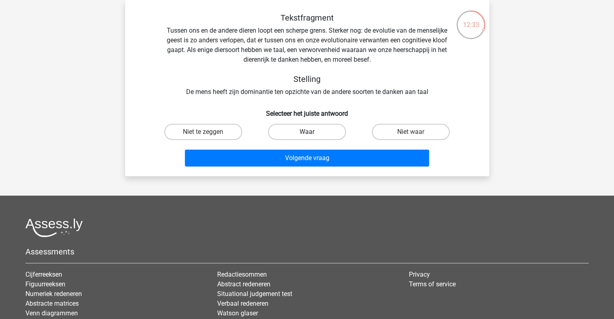
click at [302, 132] on label "Waar" at bounding box center [307, 132] width 78 height 16
click at [307, 132] on input "Waar" at bounding box center [309, 134] width 5 height 5
radio input "true"
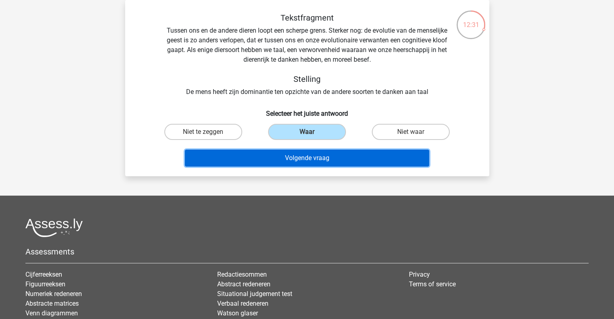
click at [280, 160] on button "Volgende vraag" at bounding box center [307, 158] width 244 height 17
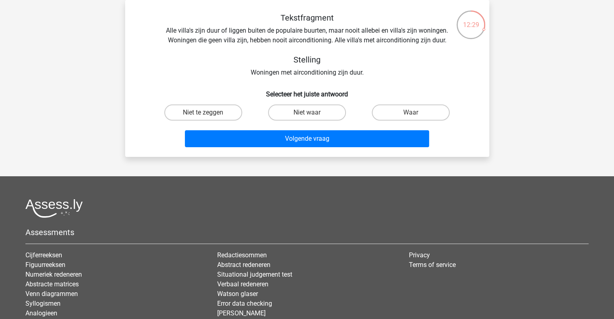
click at [310, 113] on input "Niet waar" at bounding box center [309, 115] width 5 height 5
radio input "true"
click at [371, 116] on div "Waar" at bounding box center [410, 113] width 97 height 16
click at [383, 115] on label "Waar" at bounding box center [411, 113] width 78 height 16
click at [411, 115] on input "Waar" at bounding box center [413, 115] width 5 height 5
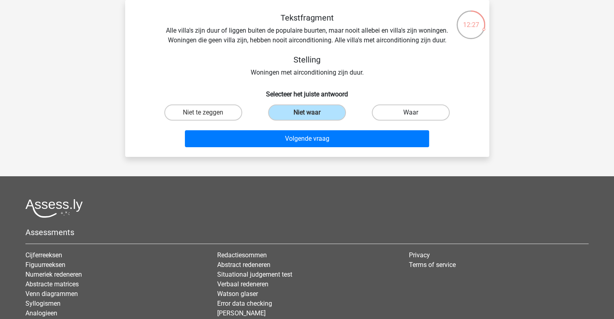
radio input "true"
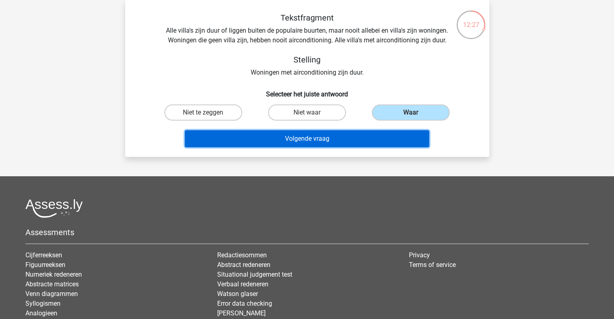
click at [346, 132] on button "Volgende vraag" at bounding box center [307, 138] width 244 height 17
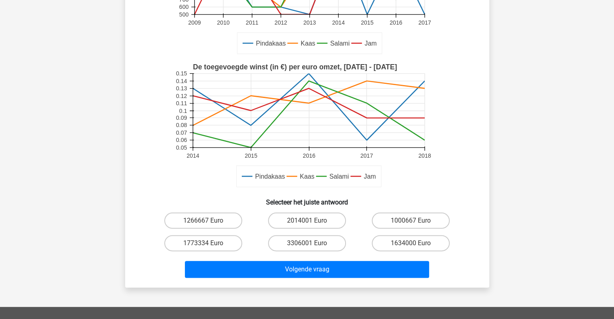
scroll to position [166, 0]
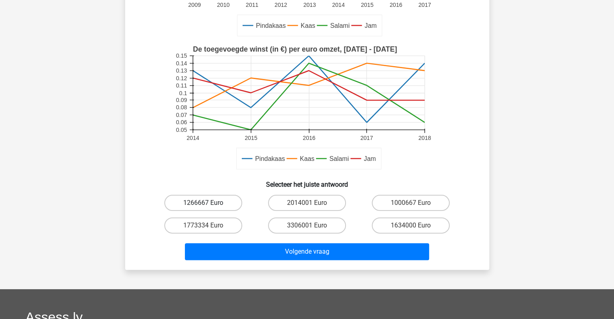
click at [208, 210] on label "1266667 Euro" at bounding box center [203, 203] width 78 height 16
click at [208, 208] on input "1266667 Euro" at bounding box center [205, 205] width 5 height 5
radio input "true"
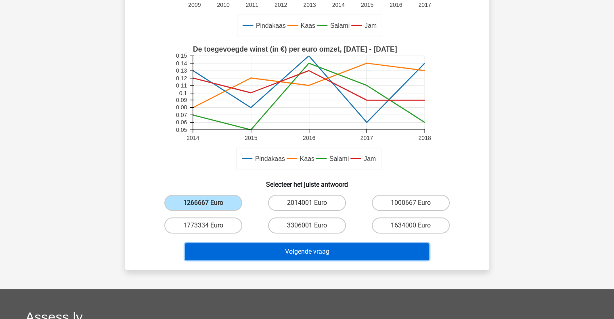
click at [254, 255] on button "Volgende vraag" at bounding box center [307, 252] width 244 height 17
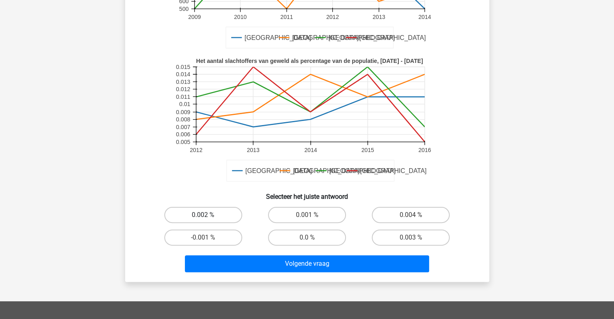
click at [211, 218] on label "0.002 %" at bounding box center [203, 215] width 78 height 16
click at [208, 218] on input "0.002 %" at bounding box center [205, 217] width 5 height 5
radio input "true"
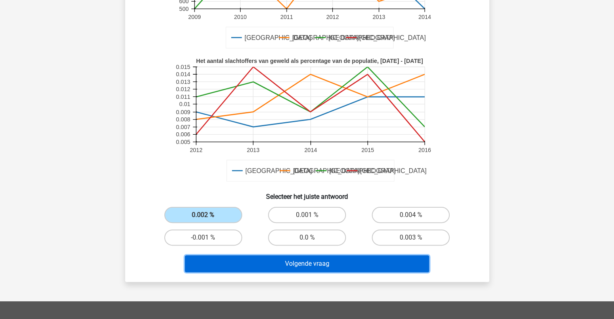
click at [311, 261] on button "Volgende vraag" at bounding box center [307, 264] width 244 height 17
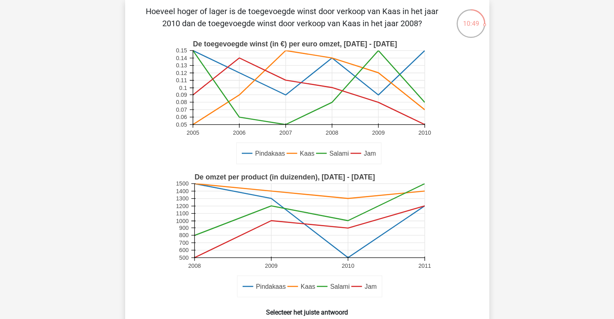
scroll to position [37, 0]
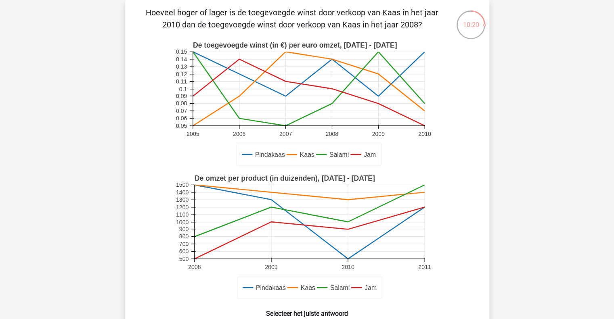
click at [132, 127] on div "Hoeveel hoger of lager is de toegevoegde winst door verkoop van Kaas in het jaa…" at bounding box center [307, 199] width 358 height 386
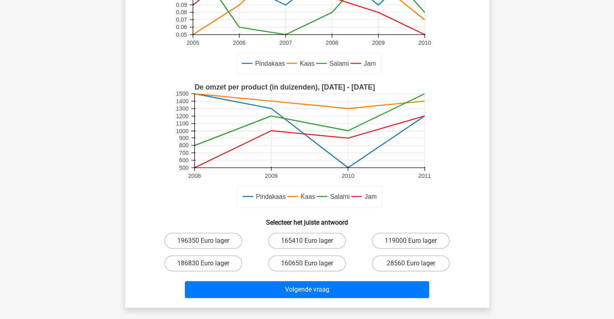
scroll to position [166, 0]
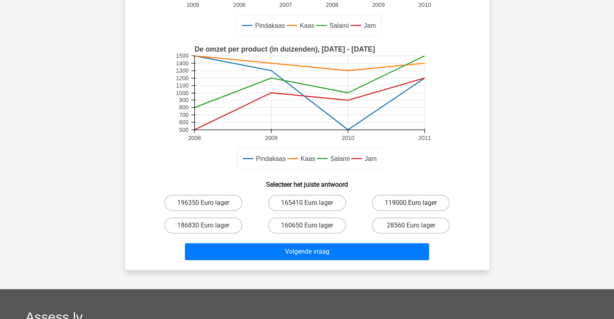
click at [396, 208] on label "119000 Euro lager" at bounding box center [411, 203] width 78 height 16
click at [411, 208] on input "119000 Euro lager" at bounding box center [413, 205] width 5 height 5
radio input "true"
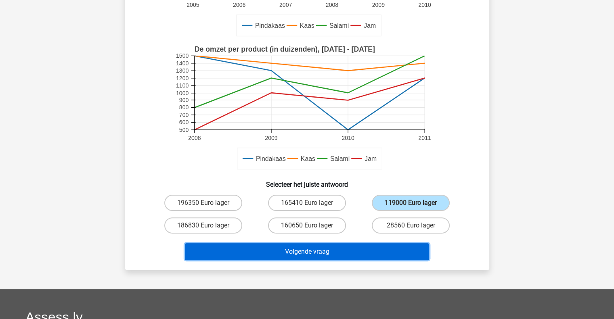
click at [340, 244] on button "Volgende vraag" at bounding box center [307, 252] width 244 height 17
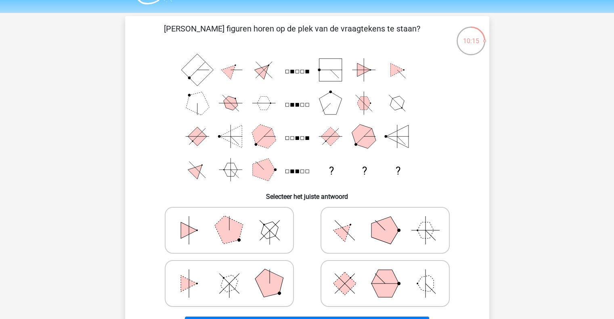
scroll to position [37, 0]
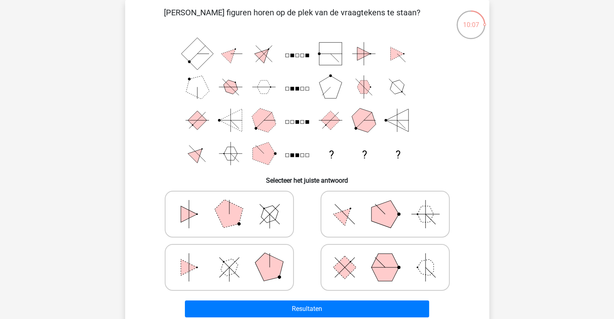
click at [203, 275] on icon at bounding box center [229, 268] width 121 height 40
click at [229, 258] on input "radio" at bounding box center [231, 254] width 5 height 5
radio input "true"
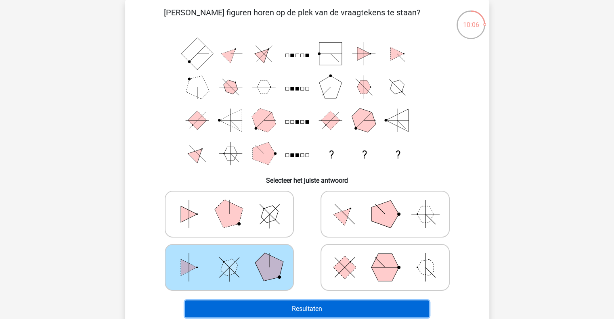
click at [258, 310] on button "Resultaten" at bounding box center [307, 309] width 244 height 17
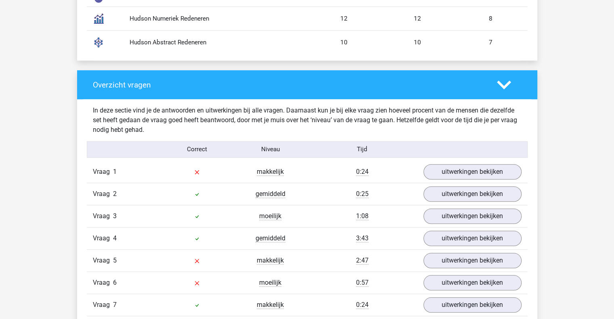
scroll to position [775, 0]
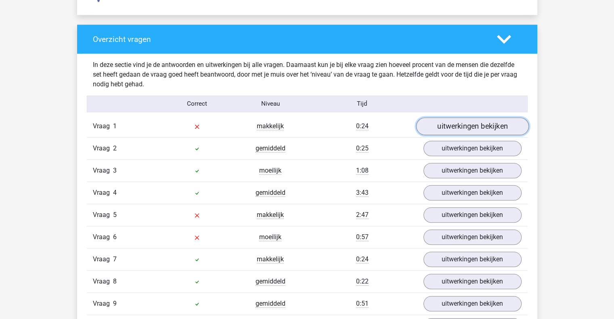
click at [487, 124] on link "uitwerkingen bekijken" at bounding box center [472, 127] width 113 height 18
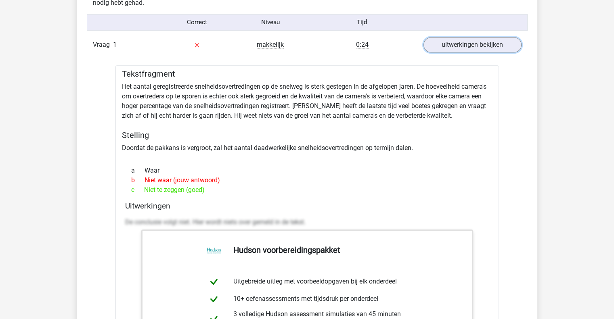
scroll to position [856, 0]
click at [342, 76] on h5 "Tekstfragment" at bounding box center [307, 75] width 371 height 10
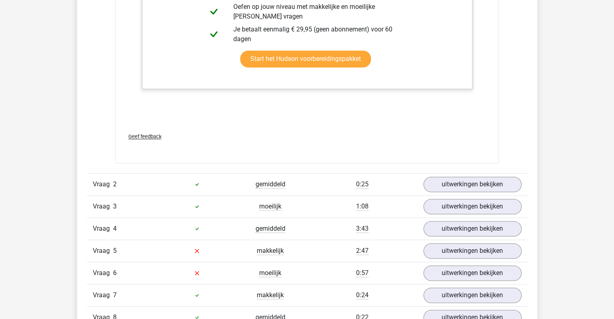
scroll to position [1260, 0]
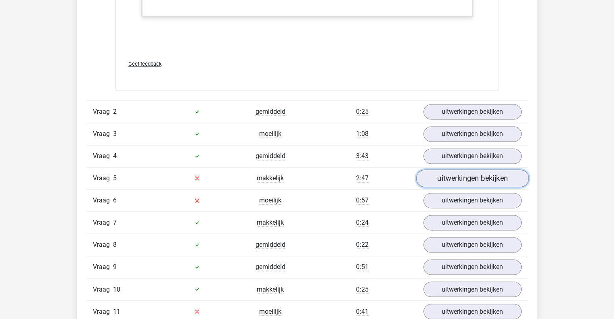
click at [453, 179] on link "uitwerkingen bekijken" at bounding box center [472, 179] width 113 height 18
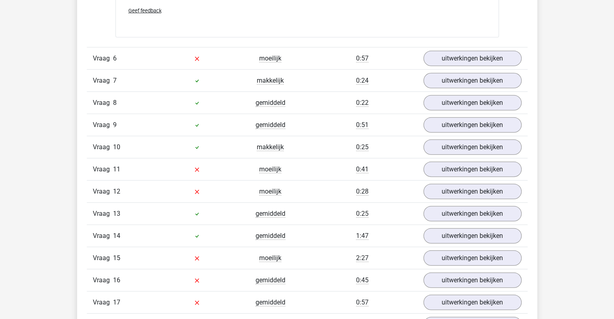
scroll to position [2084, 0]
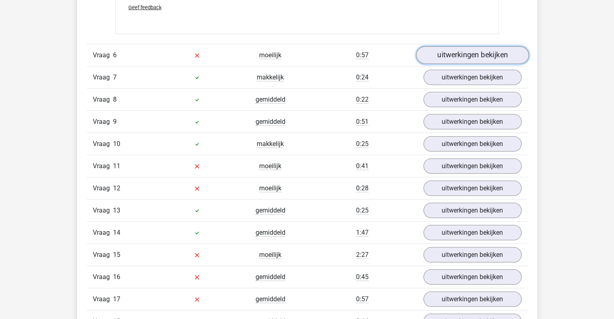
click at [462, 48] on link "uitwerkingen bekijken" at bounding box center [472, 55] width 113 height 18
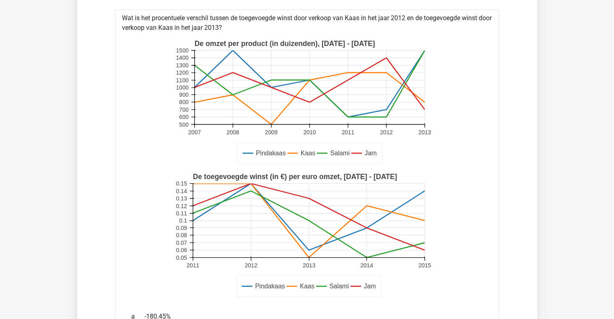
scroll to position [2149, 0]
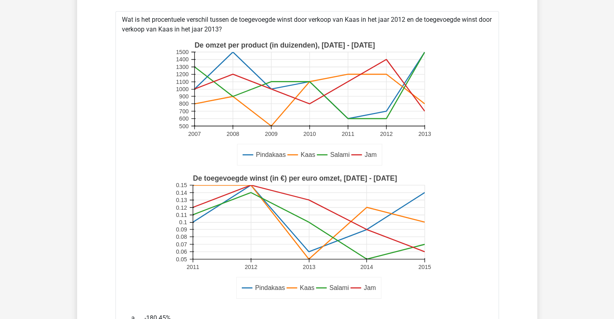
click at [142, 187] on icon "Pindakaas Kaas Salami Jam De toegevoegde winst (in €) per euro omzet, 2011 - 20…" at bounding box center [307, 237] width 358 height 133
click at [148, 187] on icon "Pindakaas Kaas Salami Jam De toegevoegde winst (in €) per euro omzet, 2011 - 20…" at bounding box center [307, 237] width 358 height 133
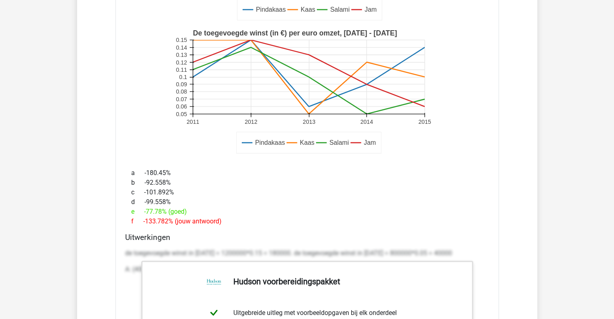
scroll to position [2278, 0]
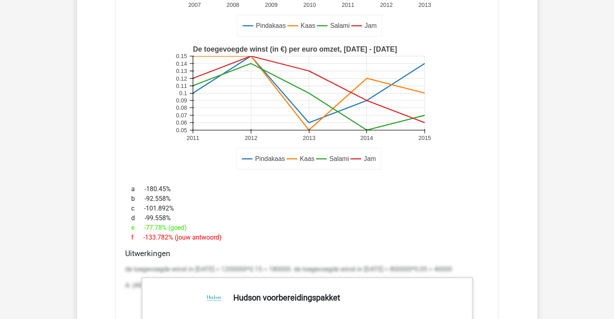
click at [156, 131] on icon "Pindakaas Kaas Salami Jam De toegevoegde winst (in €) per euro omzet, 2011 - 20…" at bounding box center [307, 108] width 358 height 133
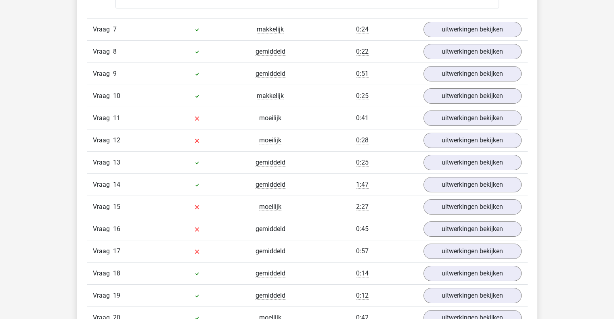
scroll to position [2811, 0]
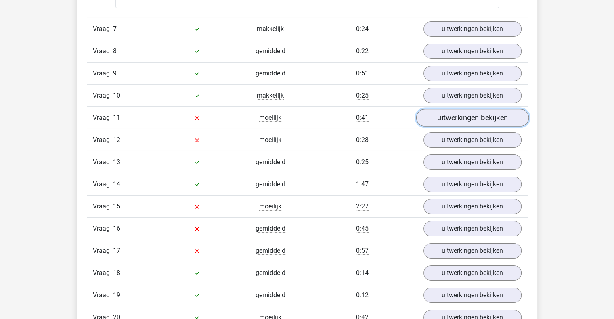
click at [459, 113] on link "uitwerkingen bekijken" at bounding box center [472, 118] width 113 height 18
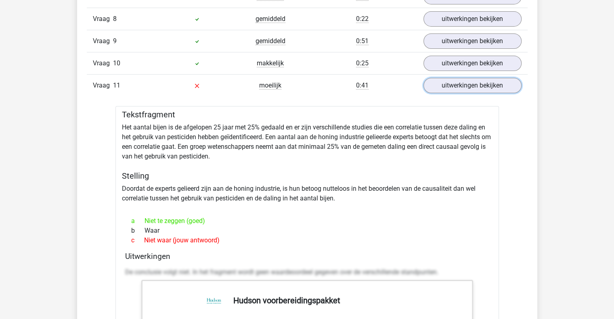
scroll to position [2859, 0]
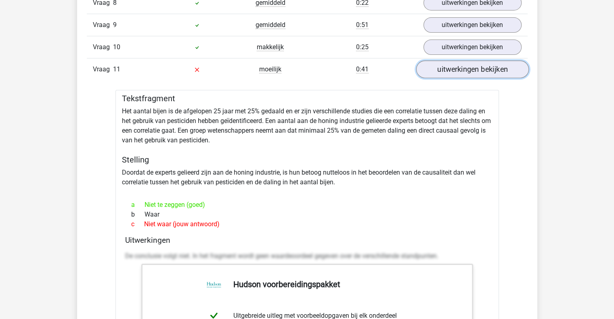
click at [445, 65] on link "uitwerkingen bekijken" at bounding box center [472, 70] width 113 height 18
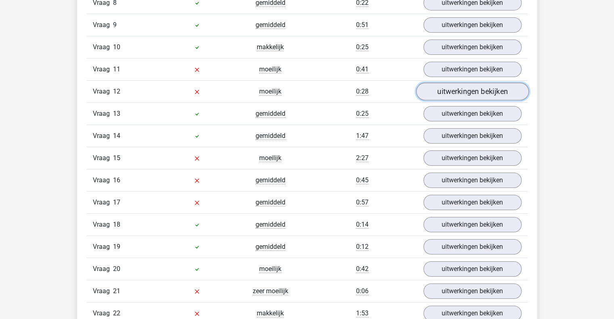
click at [444, 92] on link "uitwerkingen bekijken" at bounding box center [472, 92] width 113 height 18
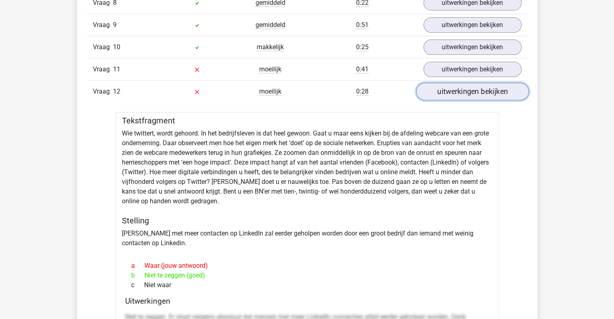
click at [460, 94] on link "uitwerkingen bekijken" at bounding box center [472, 92] width 113 height 18
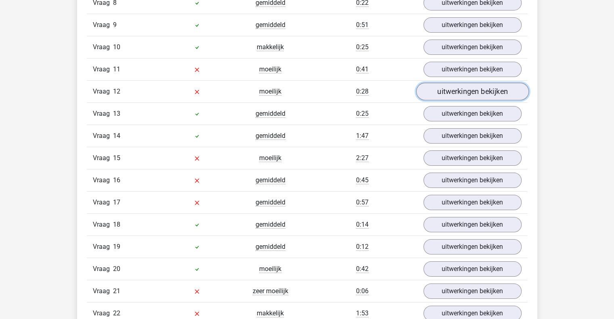
scroll to position [2875, 0]
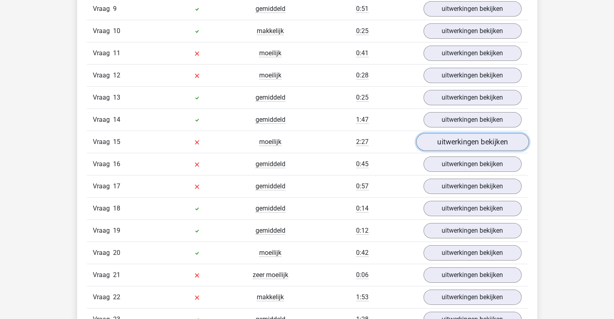
click at [454, 139] on link "uitwerkingen bekijken" at bounding box center [472, 142] width 113 height 18
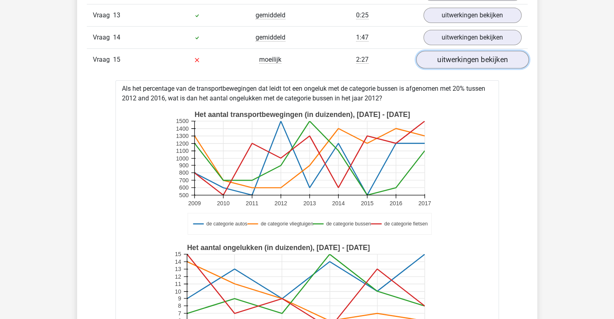
scroll to position [2956, 0]
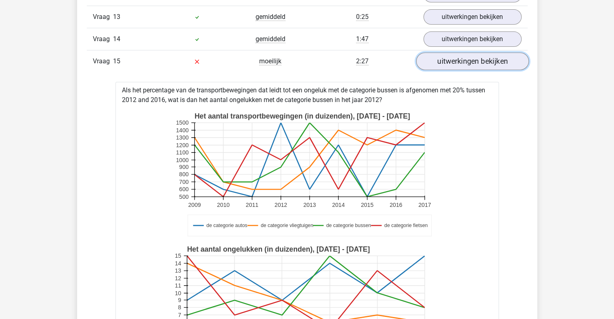
click at [472, 56] on link "uitwerkingen bekijken" at bounding box center [472, 62] width 113 height 18
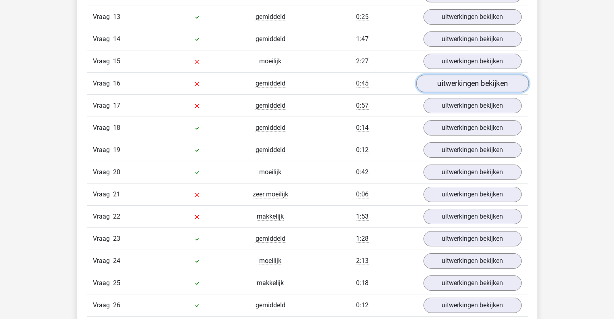
click at [459, 79] on link "uitwerkingen bekijken" at bounding box center [472, 84] width 113 height 18
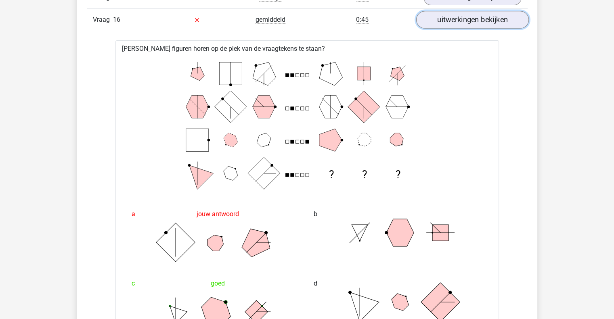
scroll to position [3005, 0]
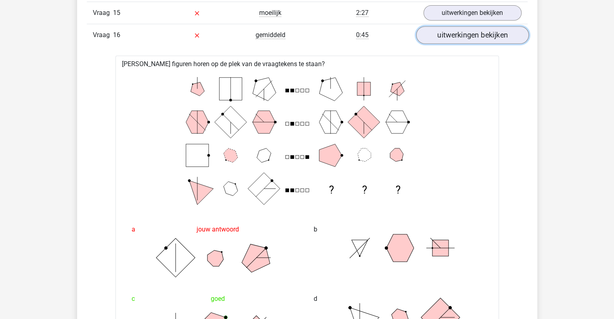
click at [464, 26] on link "uitwerkingen bekijken" at bounding box center [472, 35] width 113 height 18
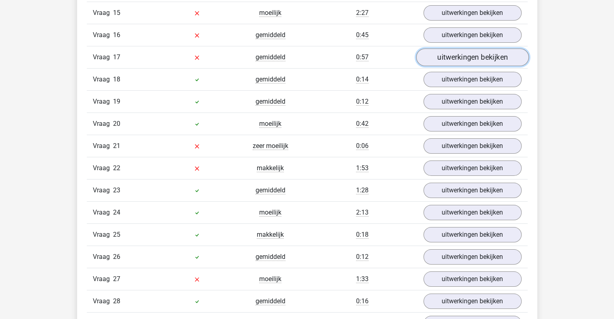
click at [462, 55] on link "uitwerkingen bekijken" at bounding box center [472, 57] width 113 height 18
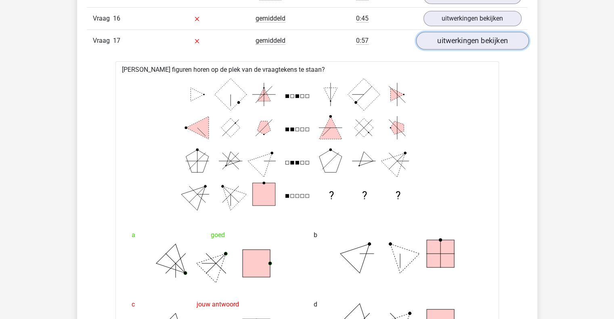
scroll to position [3021, 0]
click at [466, 42] on link "uitwerkingen bekijken" at bounding box center [472, 41] width 113 height 18
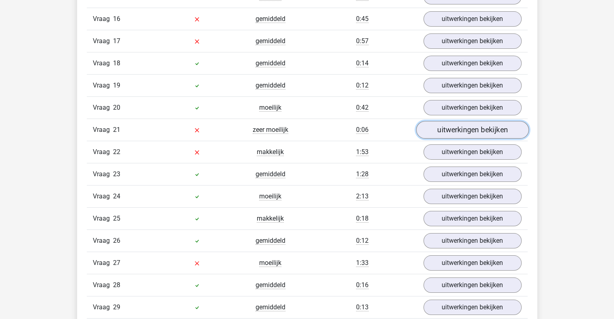
click at [457, 124] on link "uitwerkingen bekijken" at bounding box center [472, 130] width 113 height 18
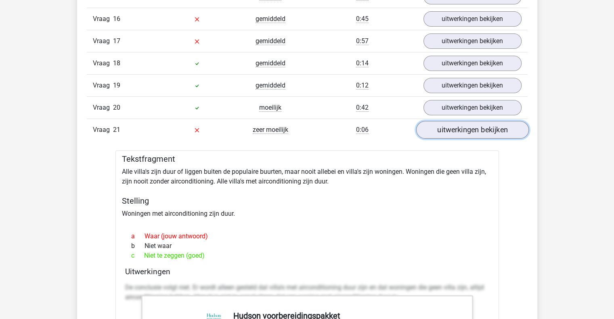
click at [457, 124] on link "uitwerkingen bekijken" at bounding box center [472, 130] width 113 height 18
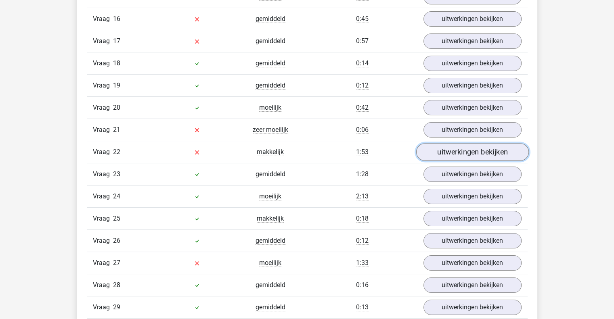
click at [458, 147] on link "uitwerkingen bekijken" at bounding box center [472, 152] width 113 height 18
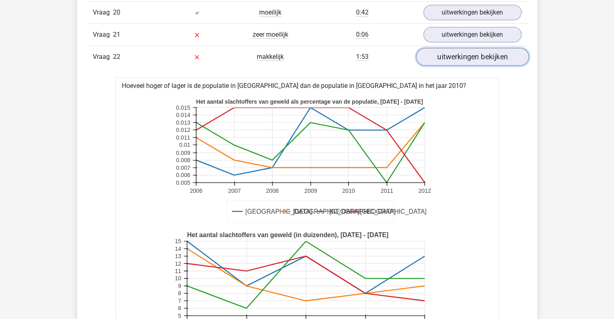
scroll to position [3102, 0]
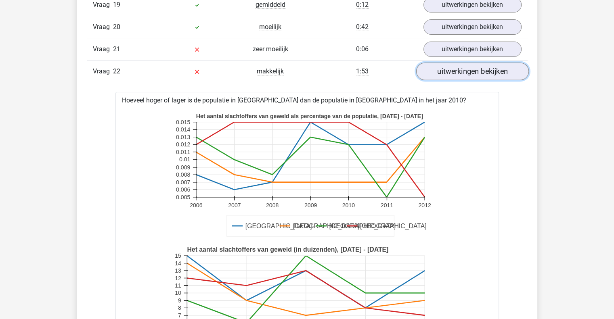
click at [456, 63] on link "uitwerkingen bekijken" at bounding box center [472, 72] width 113 height 18
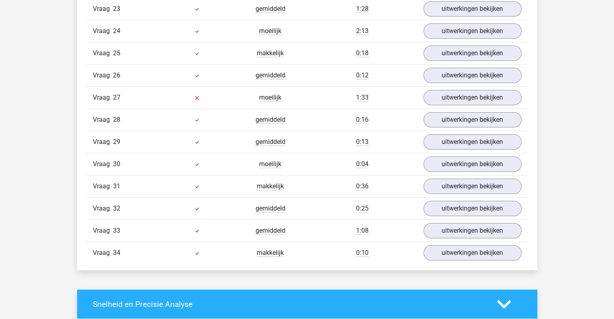
scroll to position [3199, 0]
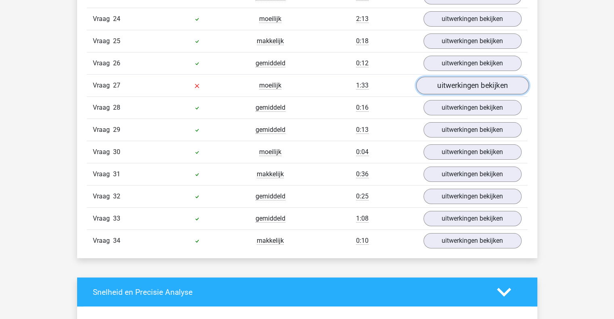
click at [455, 80] on link "uitwerkingen bekijken" at bounding box center [472, 86] width 113 height 18
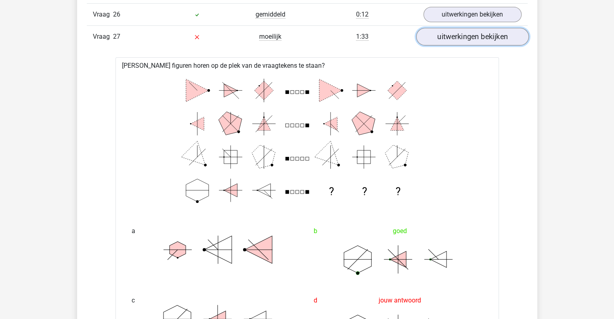
scroll to position [3247, 0]
click at [465, 28] on link "uitwerkingen bekijken" at bounding box center [472, 37] width 113 height 18
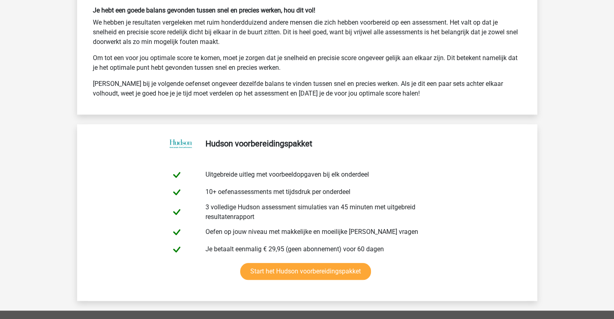
scroll to position [3796, 0]
